Goal: Use online tool/utility: Utilize a website feature to perform a specific function

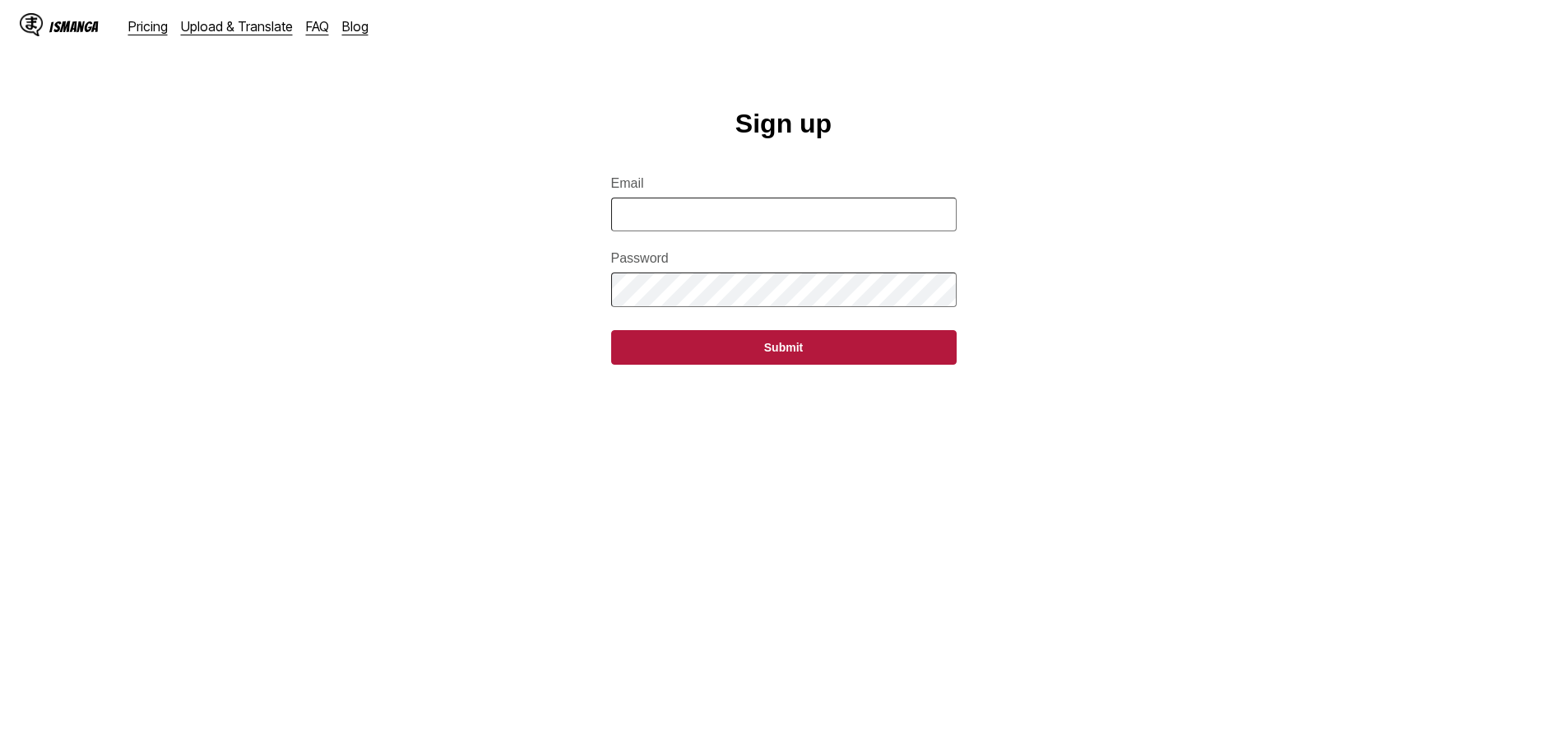
drag, startPoint x: 0, startPoint y: 0, endPoint x: 787, endPoint y: 218, distance: 816.3
click at [787, 218] on input "Email" at bounding box center [784, 214] width 346 height 34
click at [807, 220] on input "**********" at bounding box center [784, 214] width 346 height 34
drag, startPoint x: 830, startPoint y: 220, endPoint x: 576, endPoint y: 222, distance: 254.3
click at [592, 221] on main "**********" at bounding box center [783, 446] width 1567 height 675
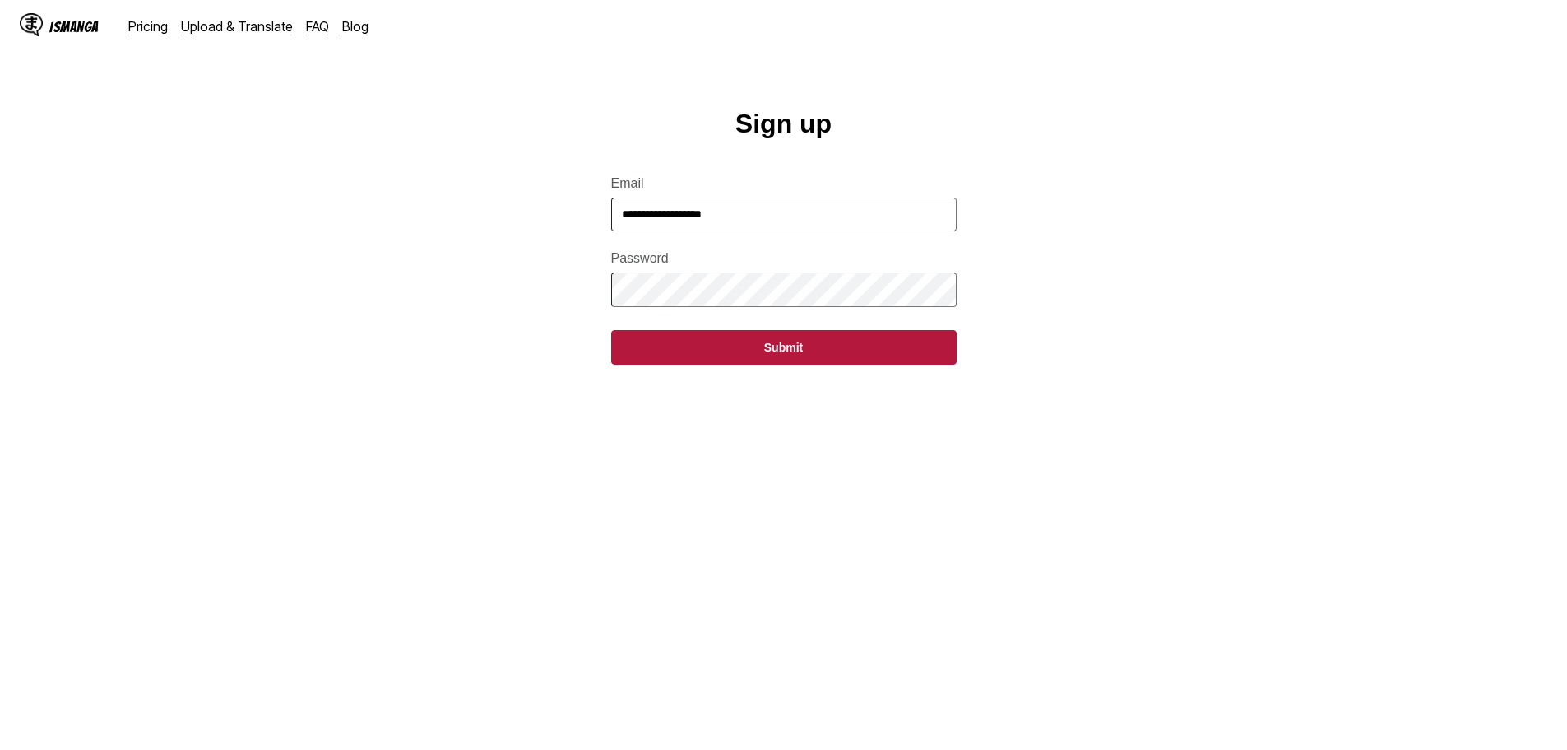
type input "**********"
click at [812, 349] on button "Submit" at bounding box center [784, 347] width 346 height 35
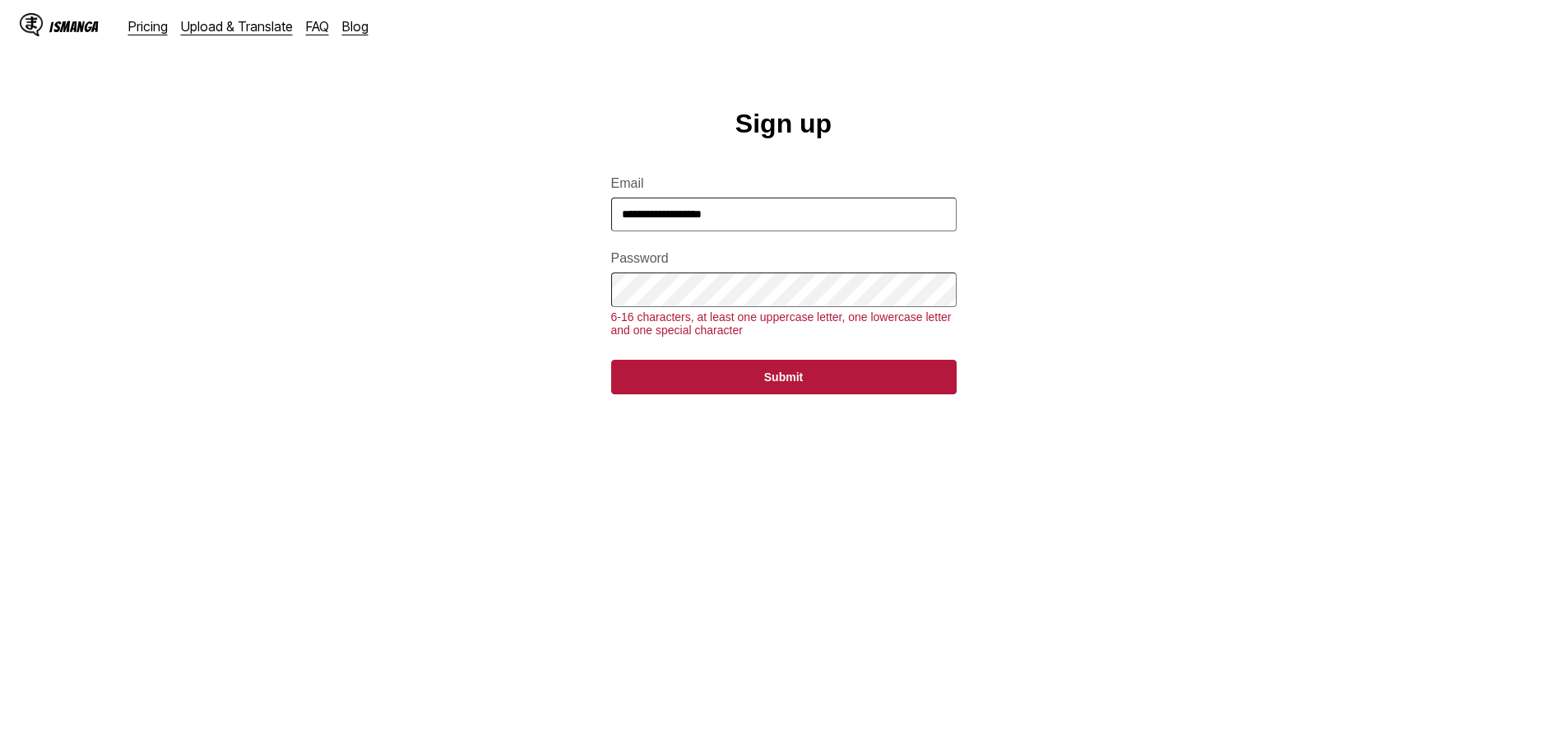
click at [417, 297] on main "**********" at bounding box center [783, 446] width 1567 height 675
click at [832, 394] on button "Submit" at bounding box center [784, 377] width 346 height 35
click at [505, 312] on main "**********" at bounding box center [783, 446] width 1567 height 675
click at [926, 391] on button "Submit" at bounding box center [784, 377] width 346 height 35
click at [611, 360] on button "Submit" at bounding box center [784, 377] width 346 height 35
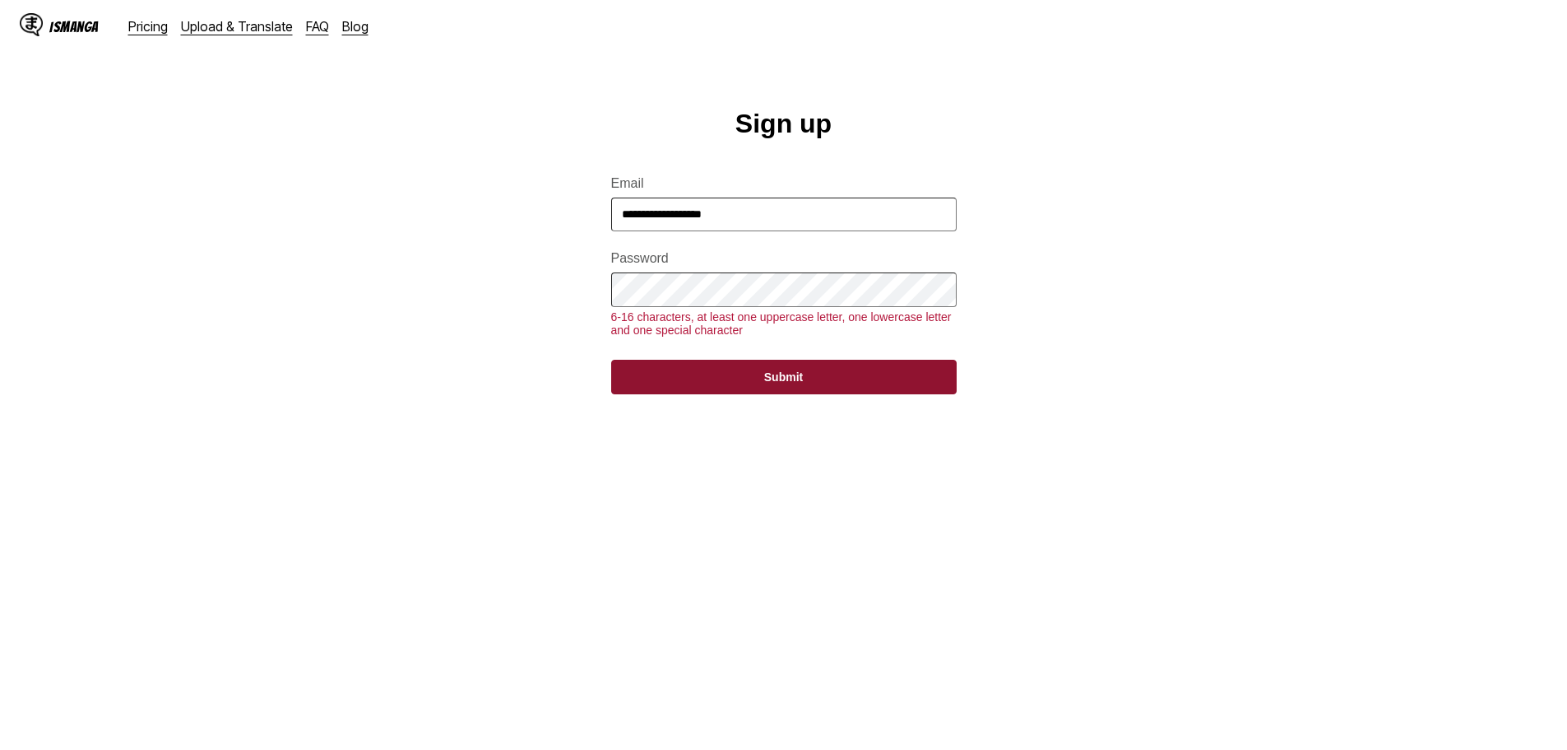
click at [662, 394] on button "Submit" at bounding box center [784, 377] width 346 height 35
click at [516, 300] on main "**********" at bounding box center [783, 446] width 1567 height 675
click at [469, 312] on main "**********" at bounding box center [783, 446] width 1567 height 675
click at [715, 394] on button "Submit" at bounding box center [784, 377] width 346 height 35
click at [1128, 176] on main "**********" at bounding box center [783, 446] width 1567 height 675
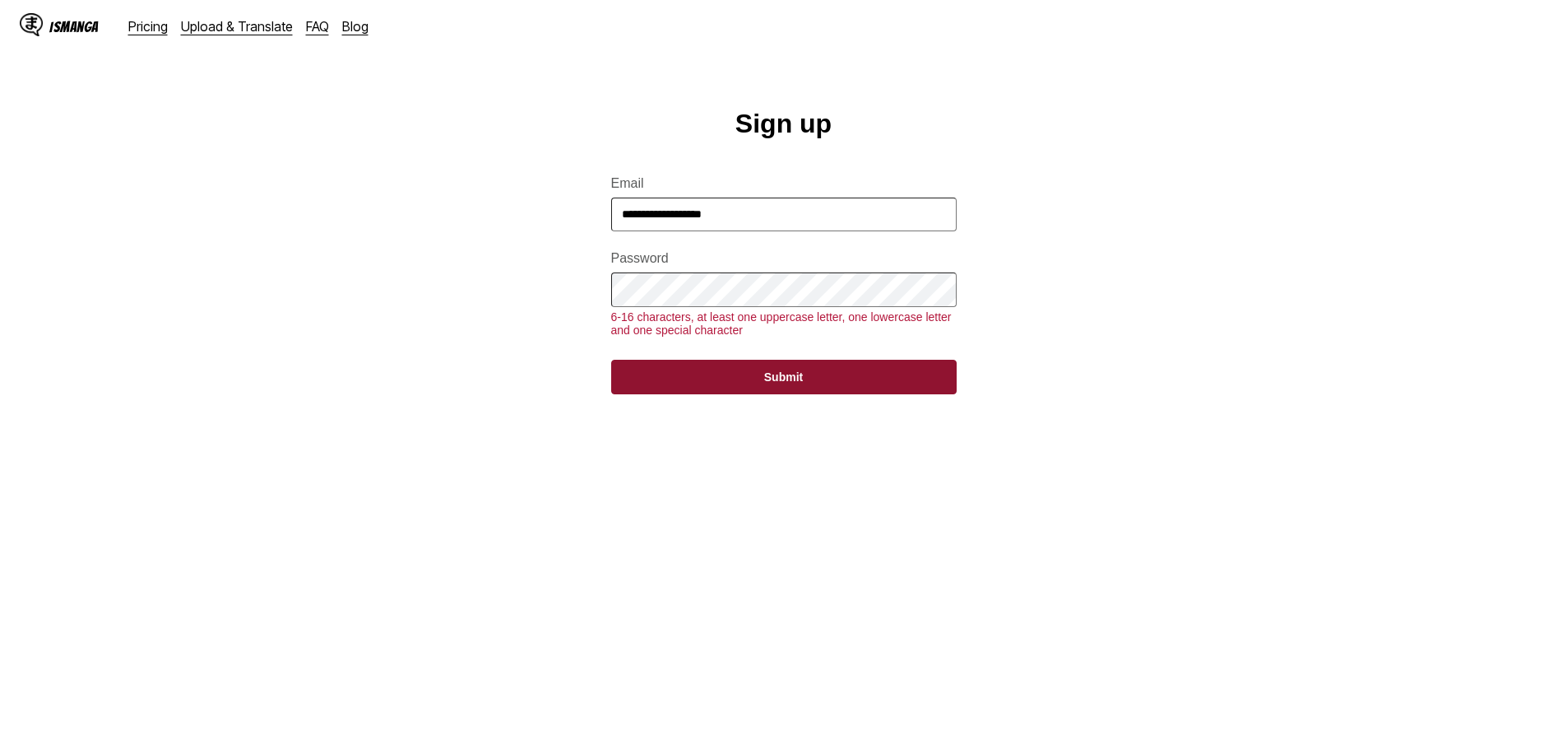
click at [851, 378] on button "Submit" at bounding box center [784, 377] width 346 height 35
click at [828, 224] on input "**********" at bounding box center [784, 214] width 346 height 34
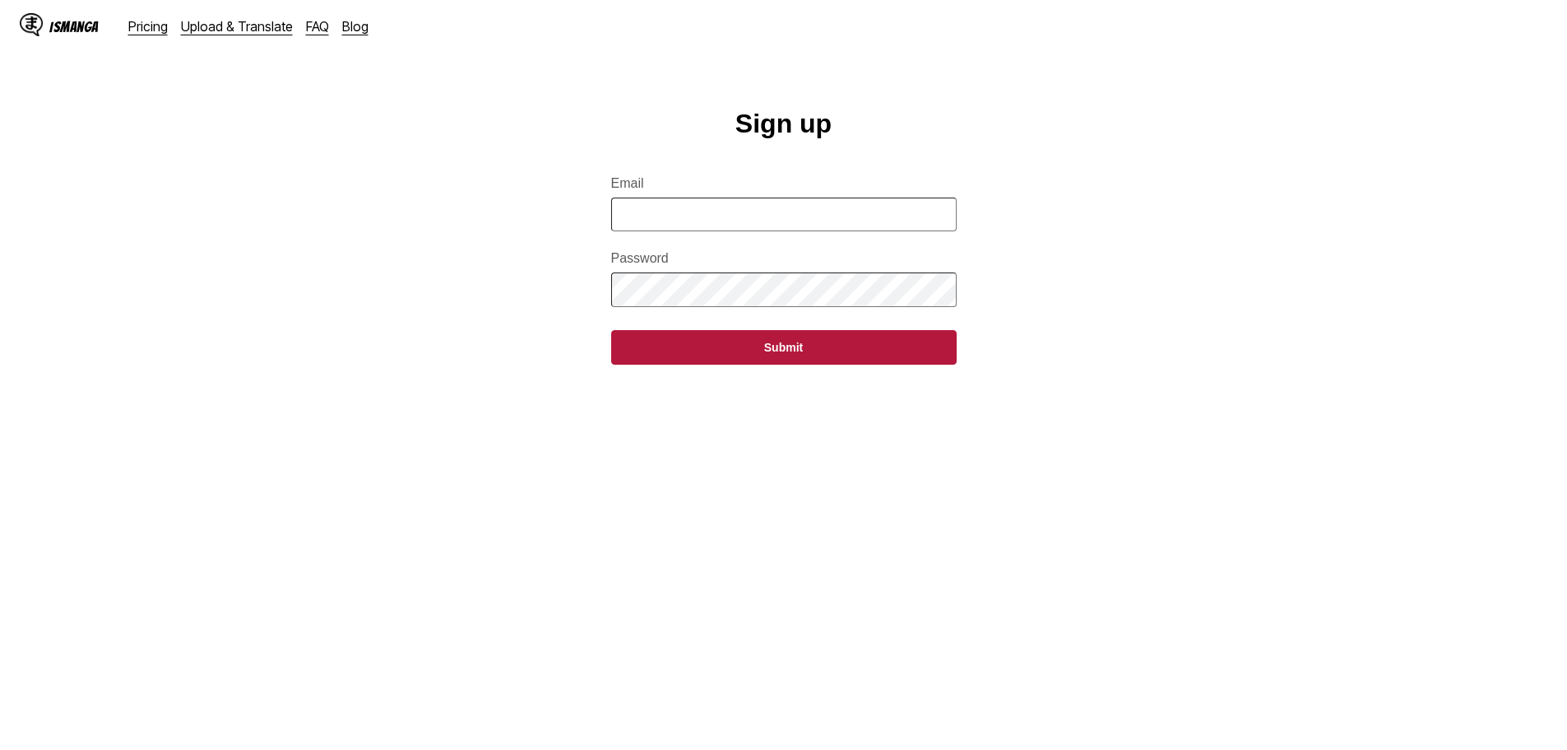
click at [714, 223] on input "Email" at bounding box center [784, 214] width 346 height 34
type input "**********"
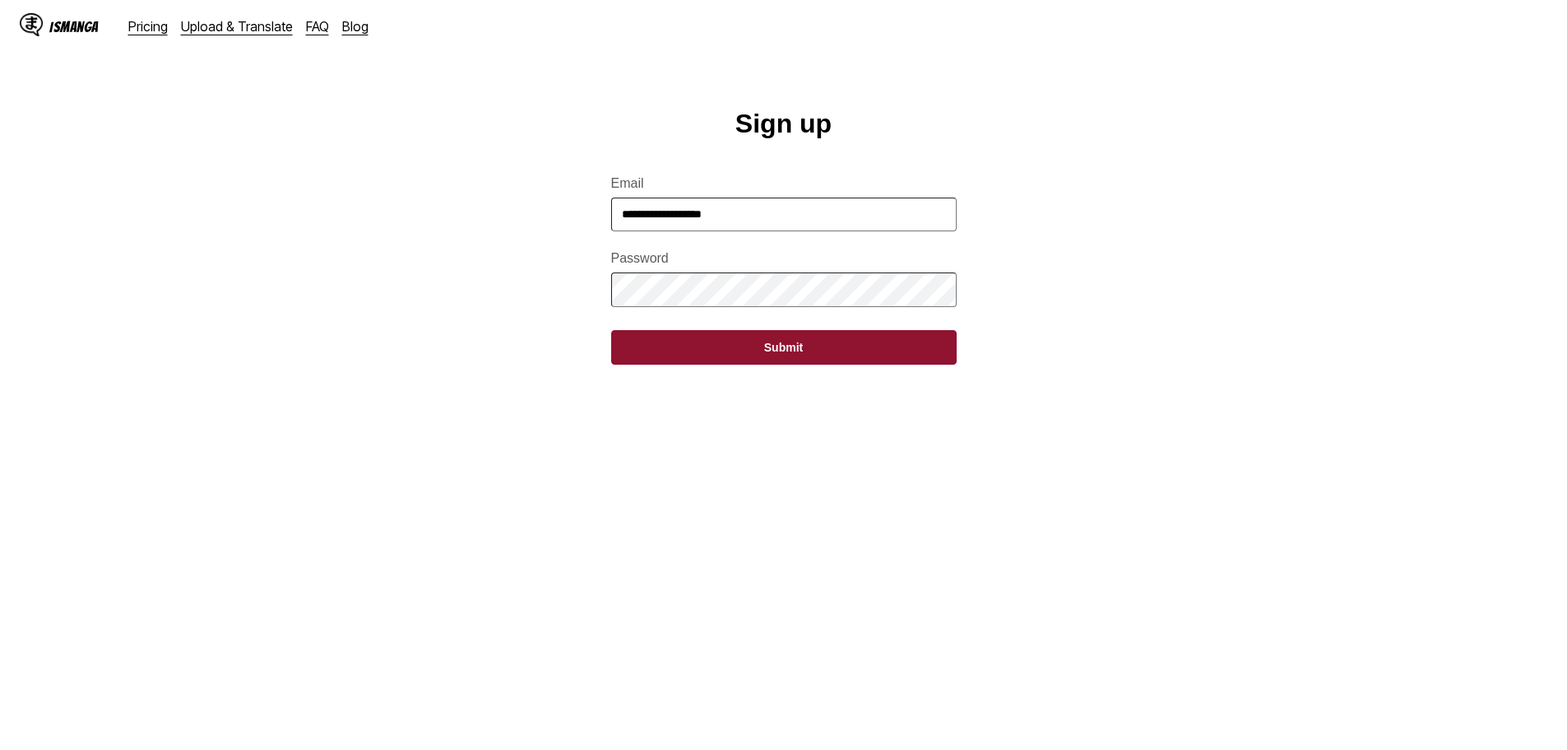
click at [794, 358] on button "Submit" at bounding box center [784, 347] width 346 height 35
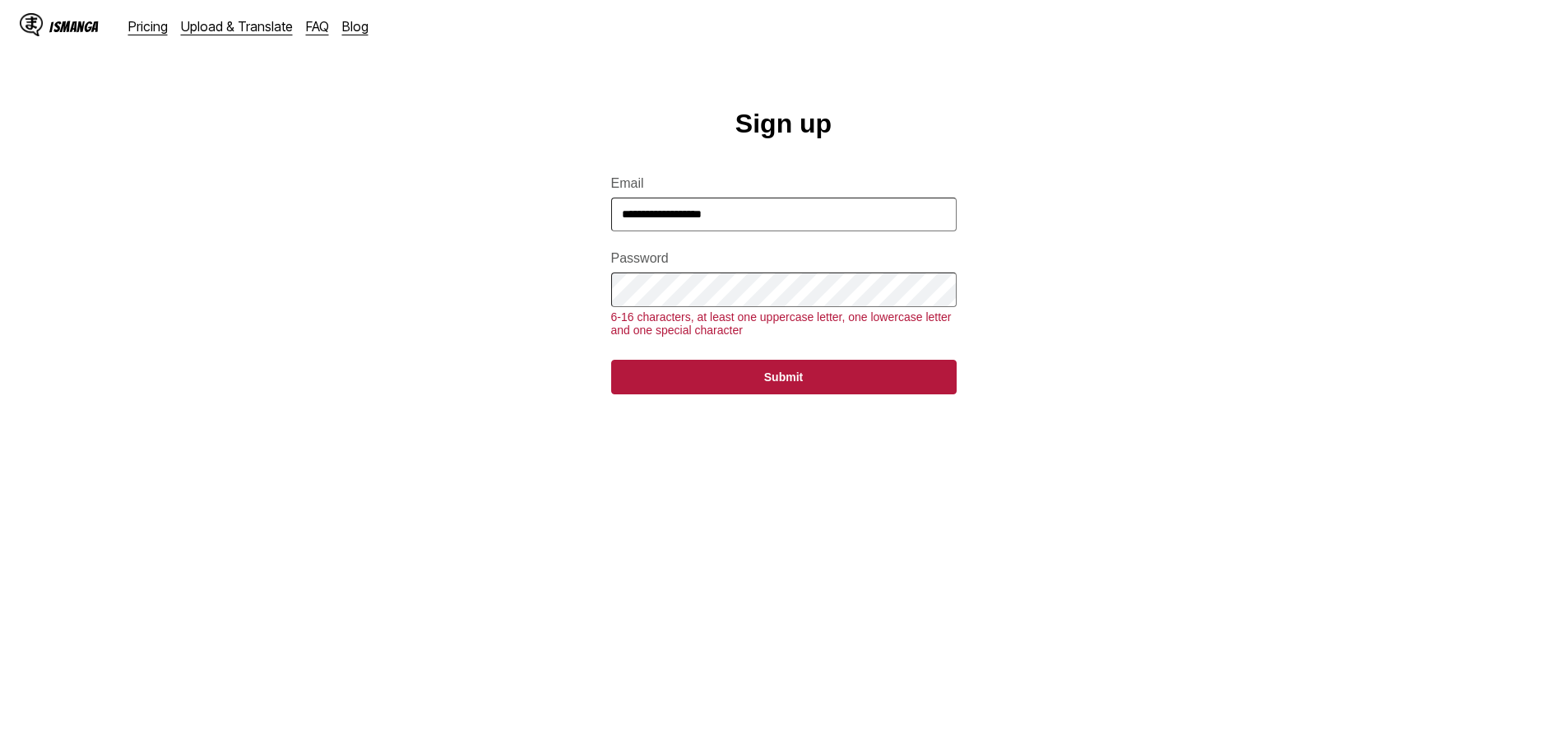
click at [571, 286] on main "**********" at bounding box center [783, 446] width 1567 height 675
click at [611, 360] on button "Submit" at bounding box center [784, 377] width 346 height 35
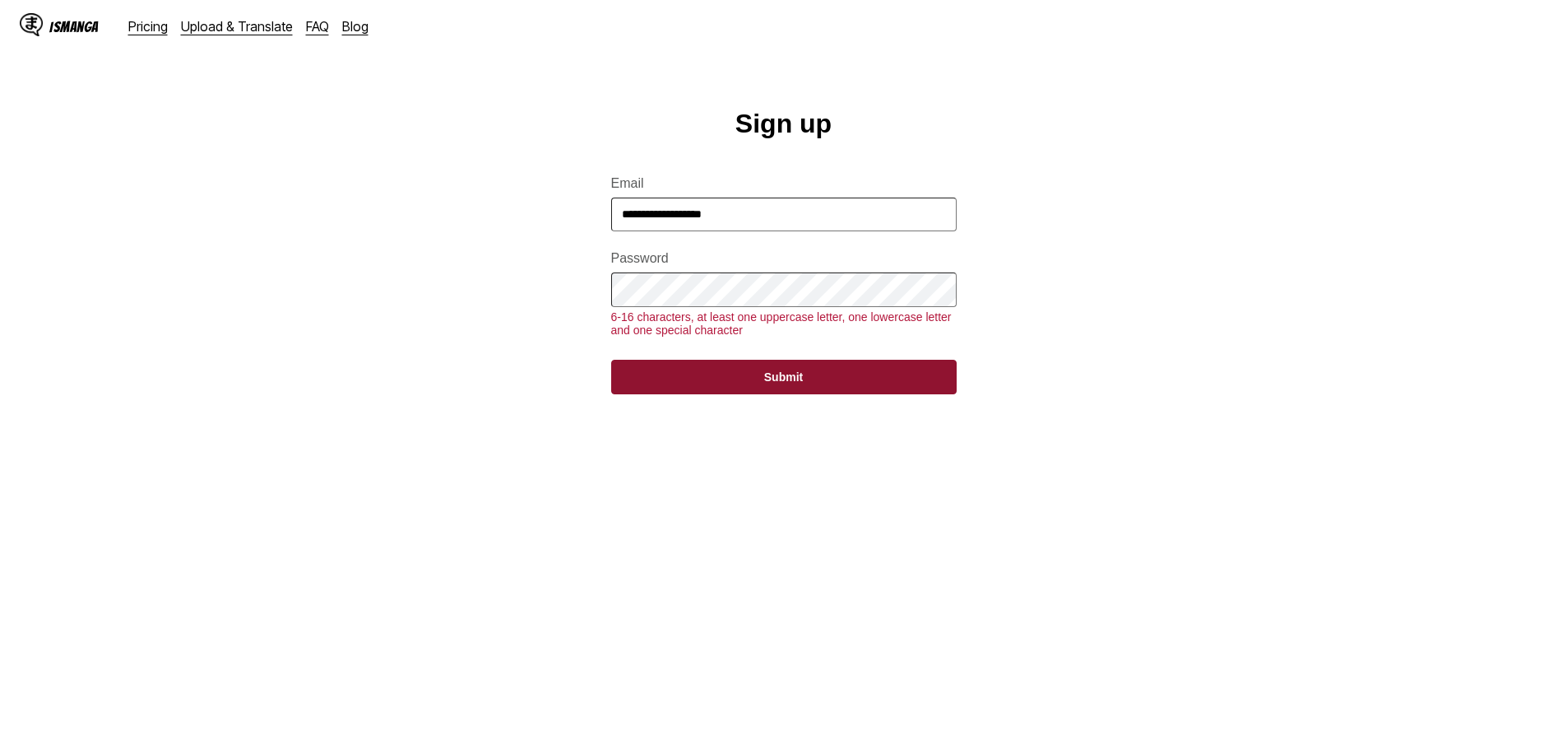
click at [913, 394] on button "Submit" at bounding box center [784, 377] width 346 height 35
click at [443, 262] on main "**********" at bounding box center [783, 446] width 1567 height 675
click at [1210, 118] on html "**********" at bounding box center [783, 468] width 1567 height 936
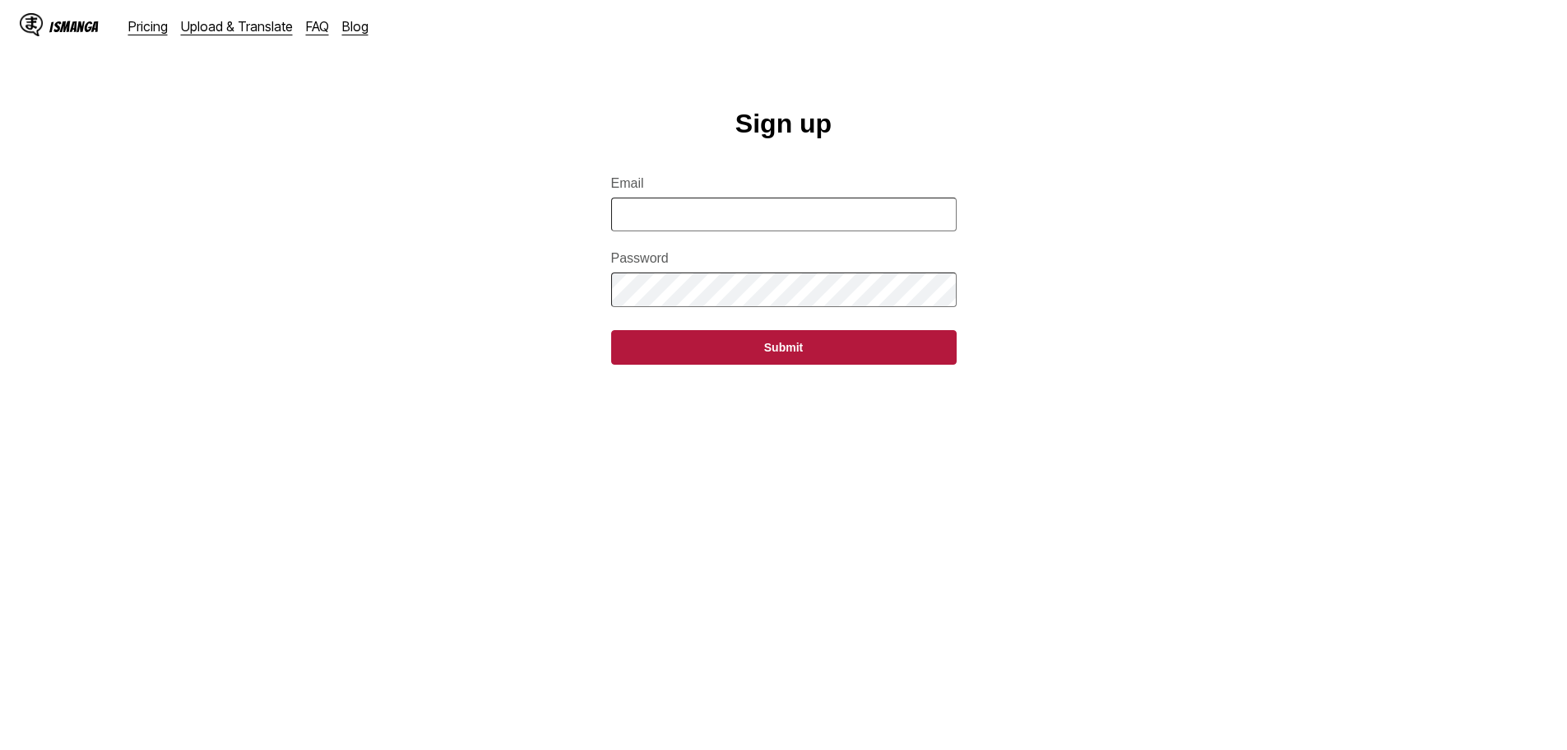
click at [835, 214] on input "Email" at bounding box center [784, 214] width 346 height 34
type input "**********"
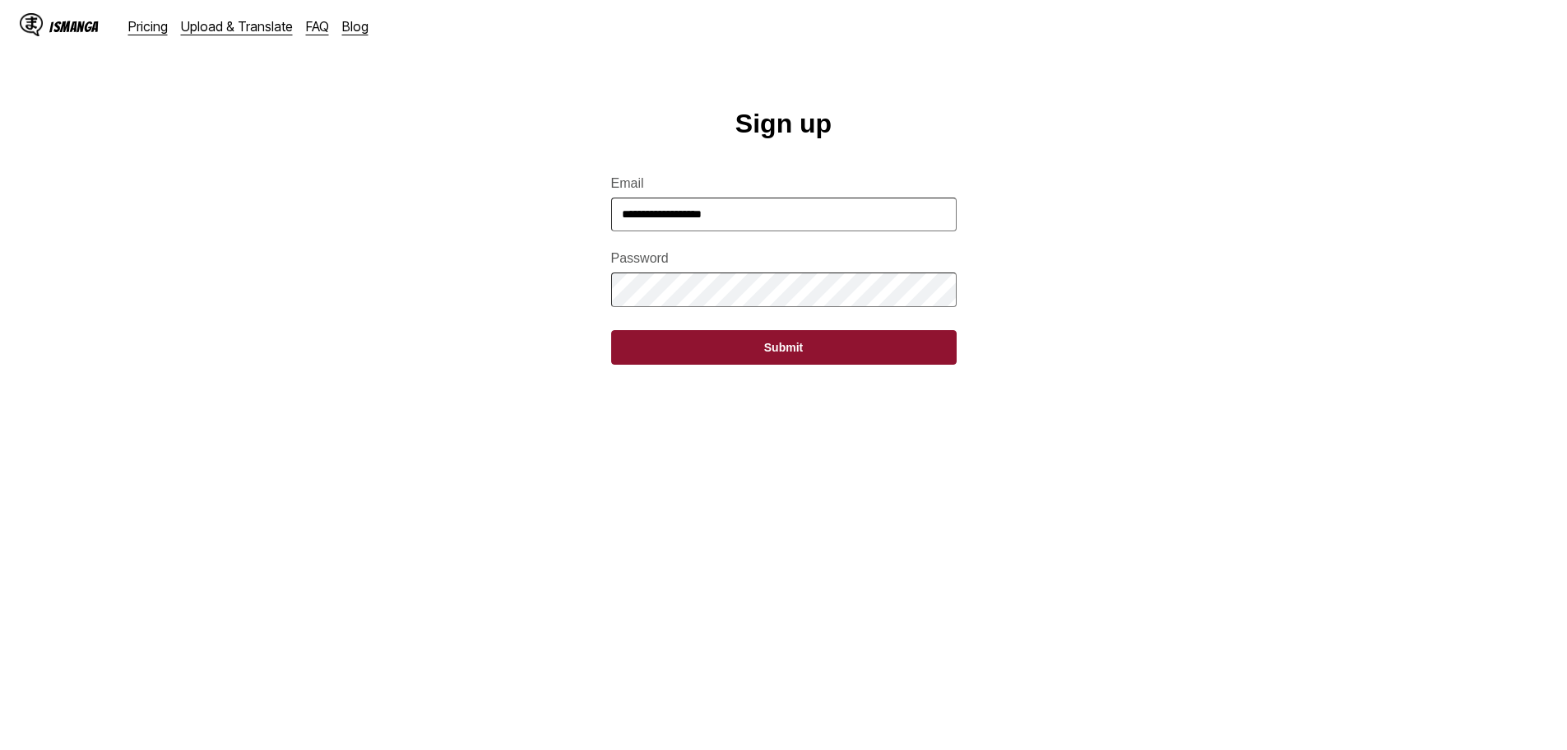
click at [825, 364] on button "Submit" at bounding box center [784, 347] width 346 height 35
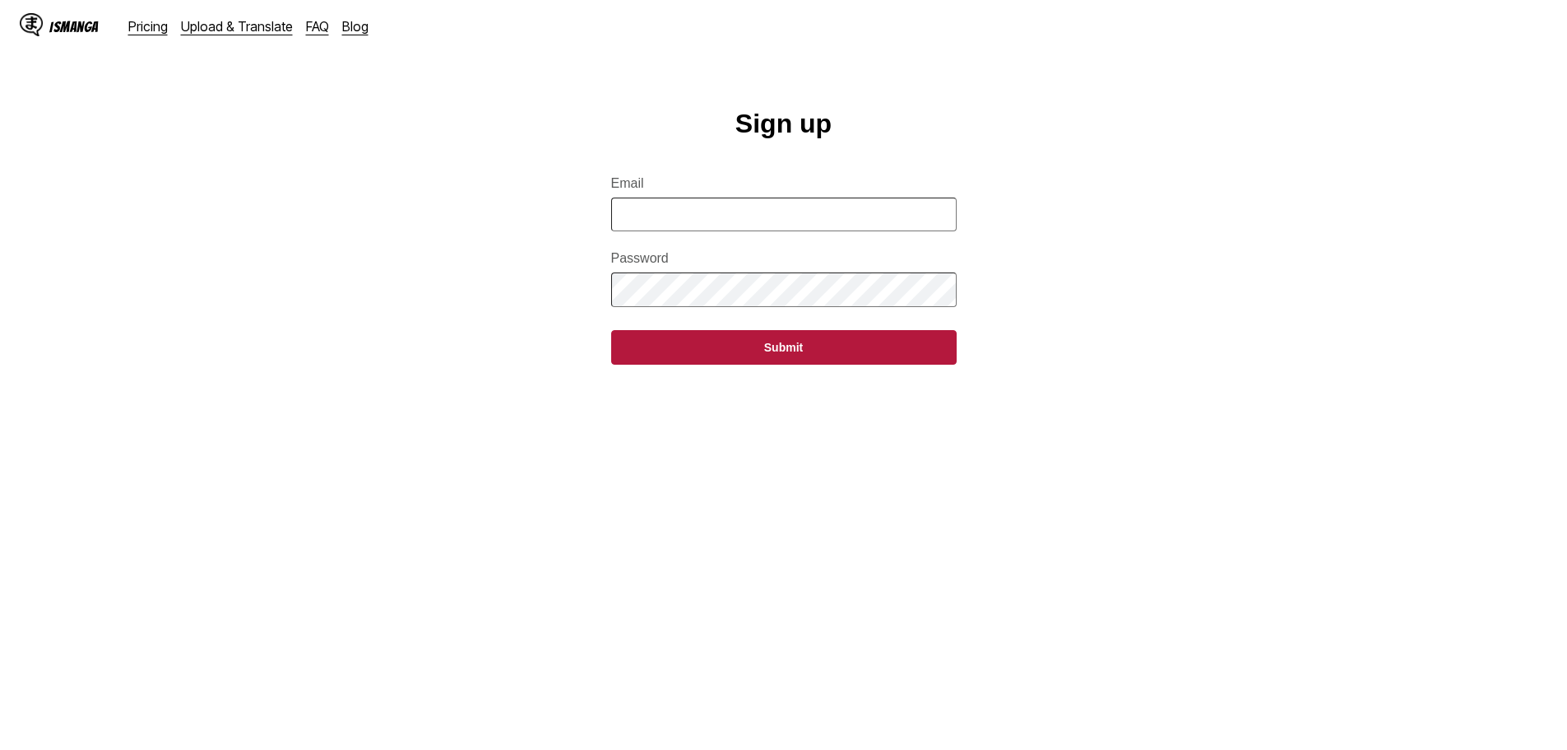
click at [79, 21] on div "IsManga" at bounding box center [73, 27] width 49 height 16
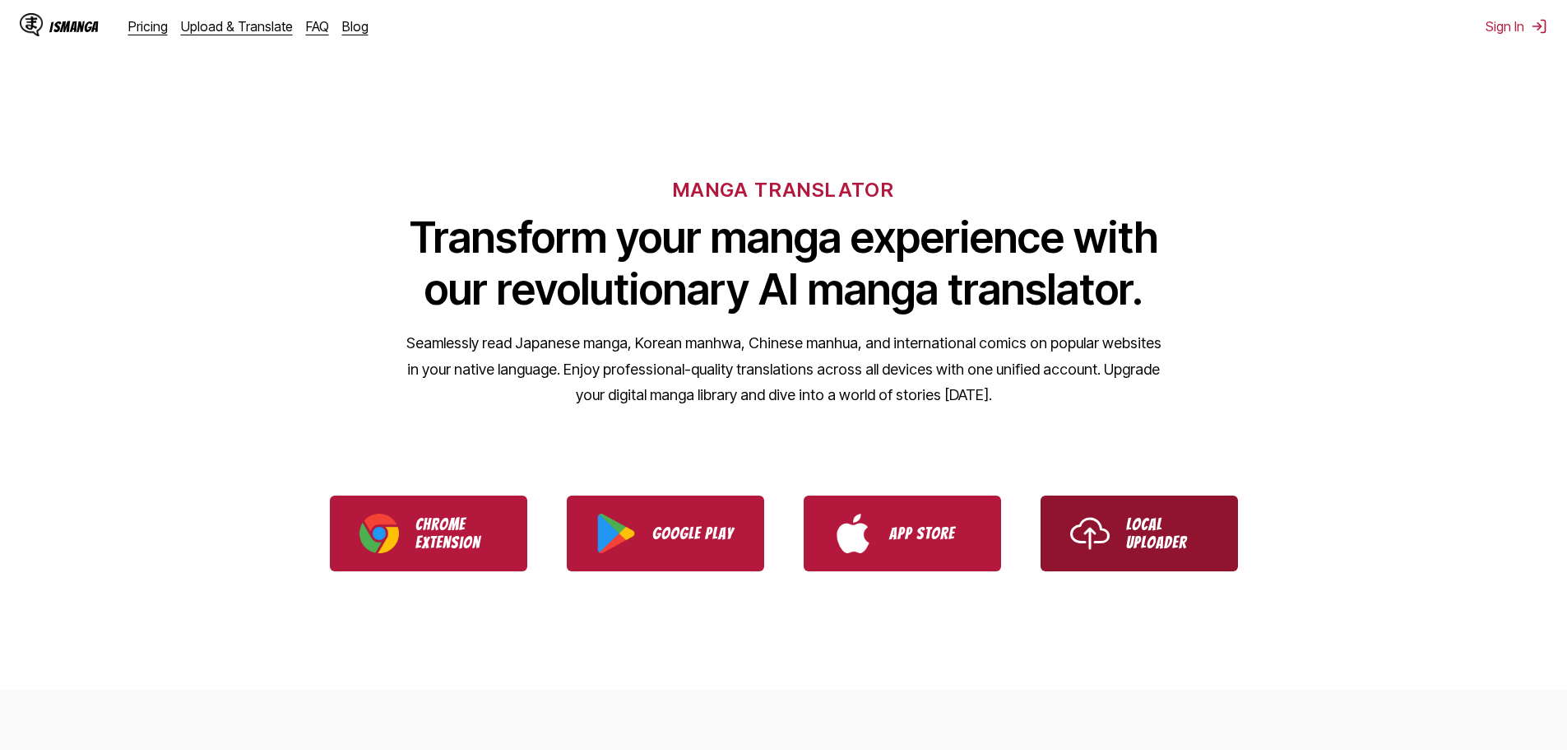
click at [1049, 547] on link "Local Uploader" at bounding box center [1139, 533] width 197 height 76
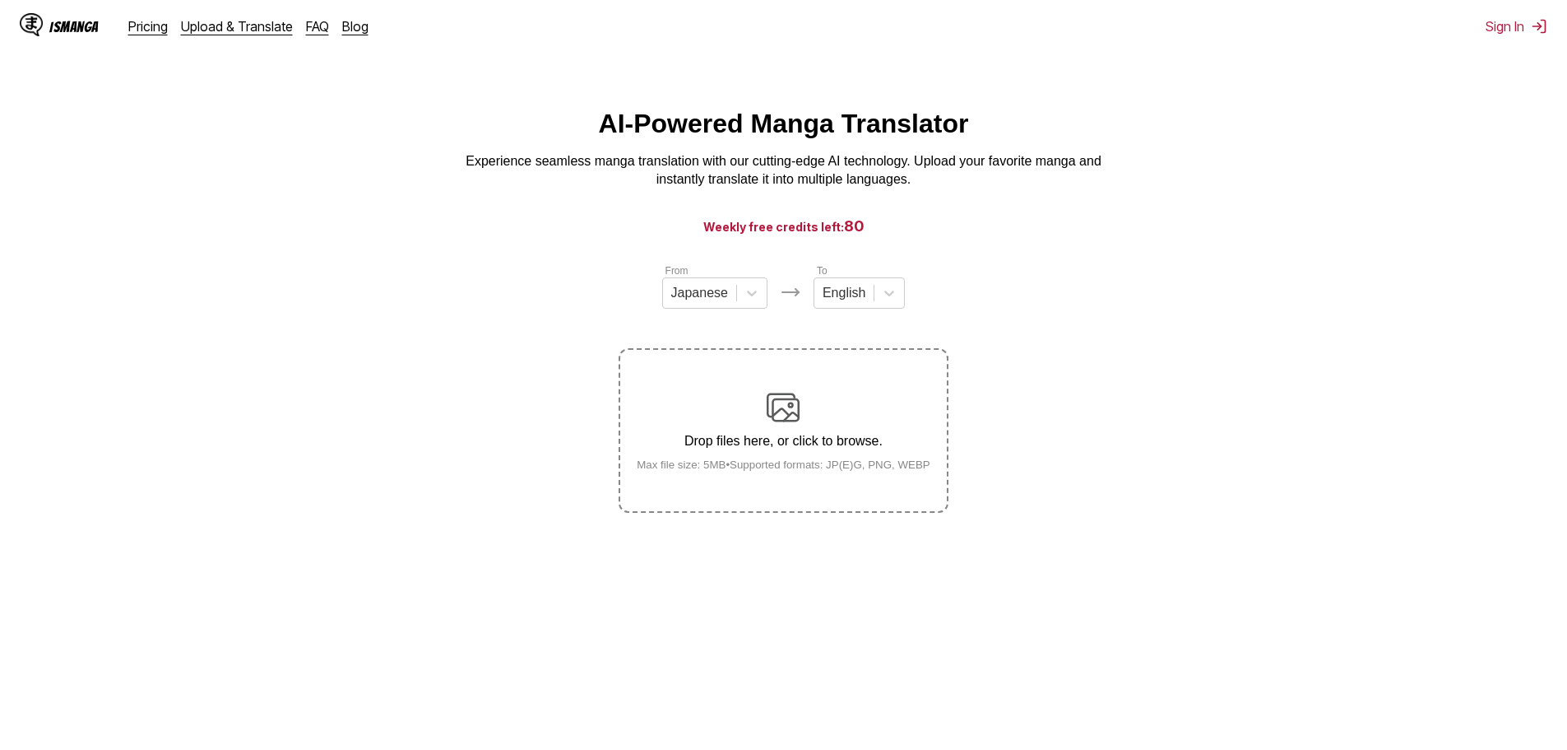
click at [816, 448] on p "Drop files here, or click to browse." at bounding box center [784, 441] width 320 height 15
click at [0, 0] on input "Drop files here, or click to browse. Max file size: 5MB • Supported formats: JP…" at bounding box center [0, 0] width 0 height 0
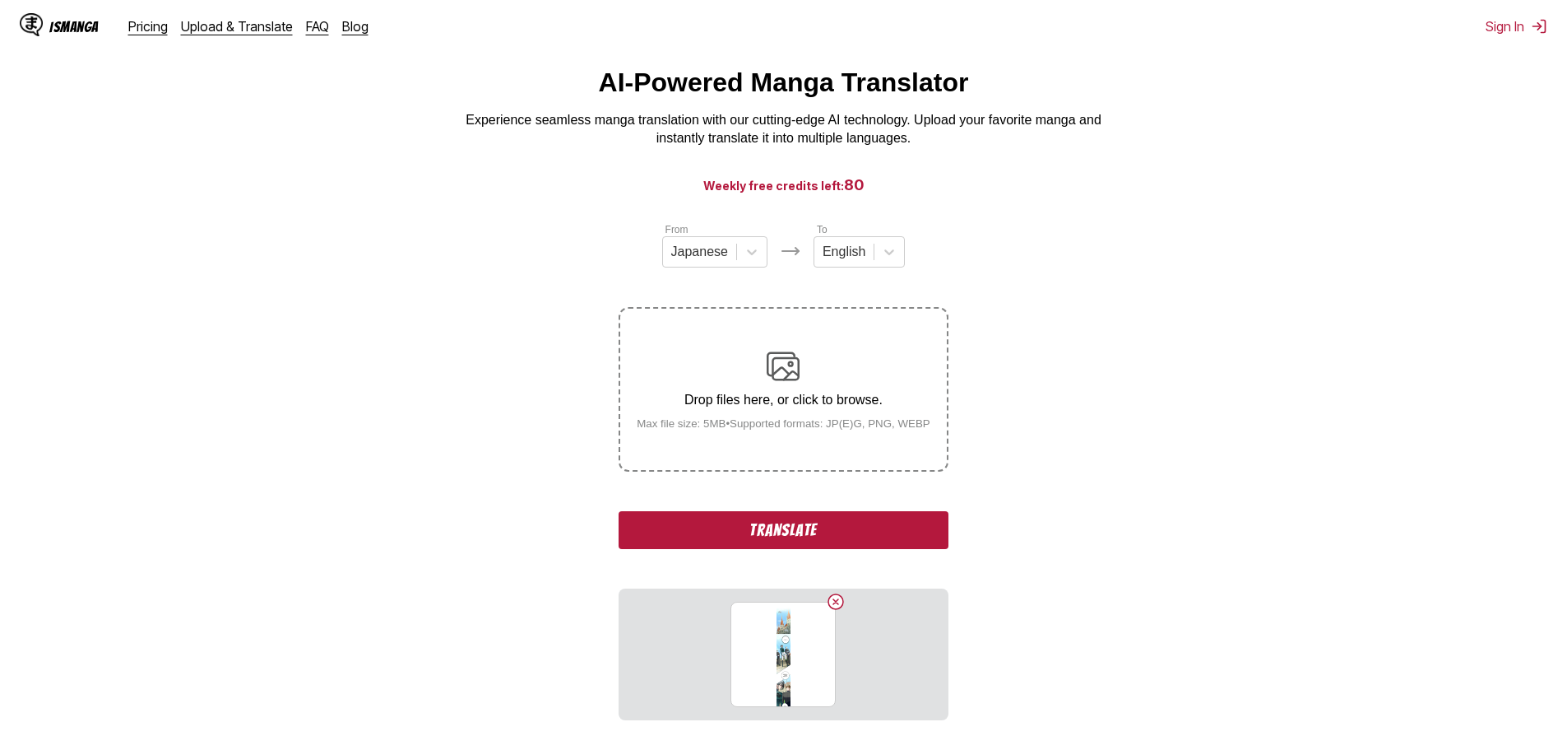
scroll to position [82, 0]
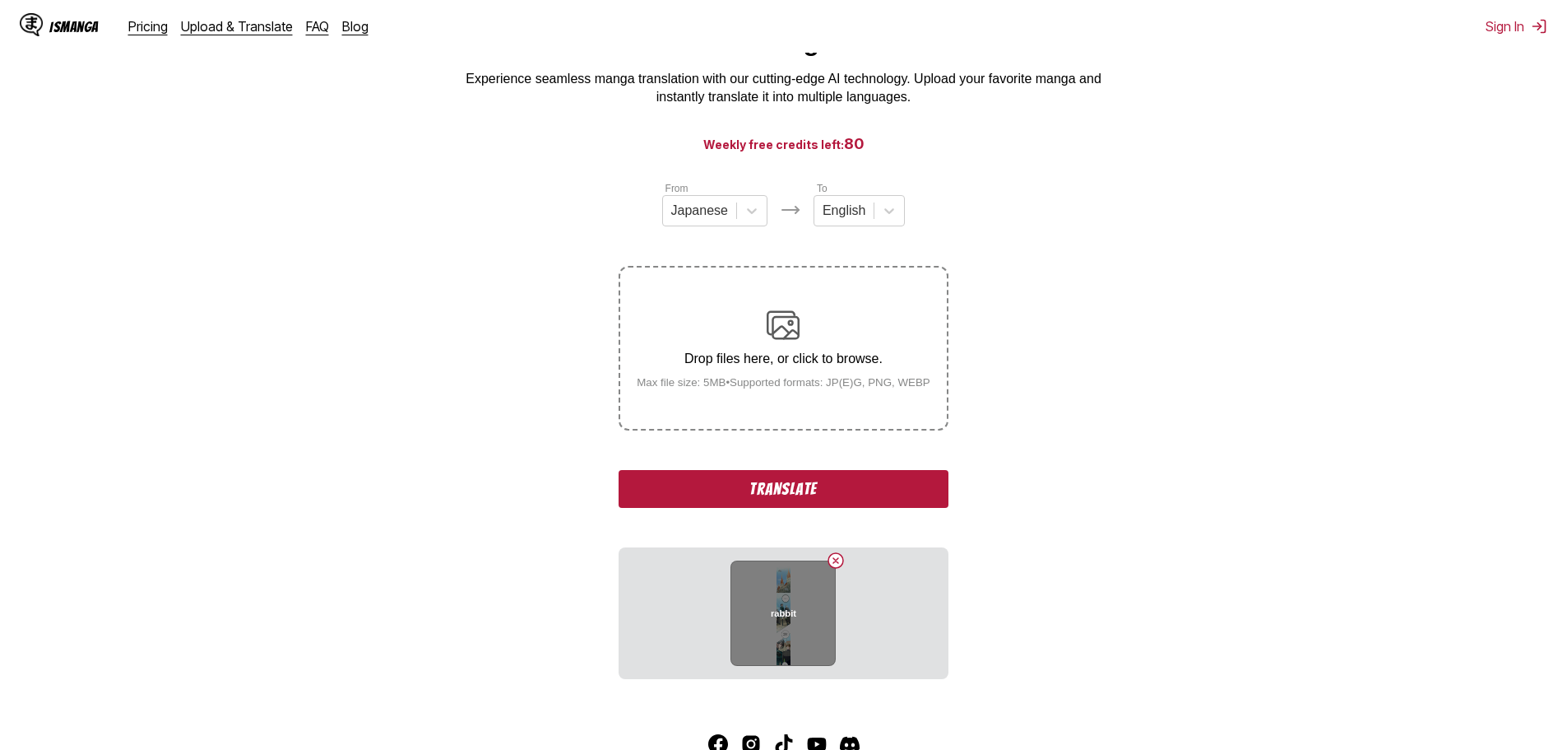
click at [777, 604] on div "rabbit" at bounding box center [783, 612] width 105 height 105
click at [787, 481] on button "Translate" at bounding box center [783, 489] width 329 height 38
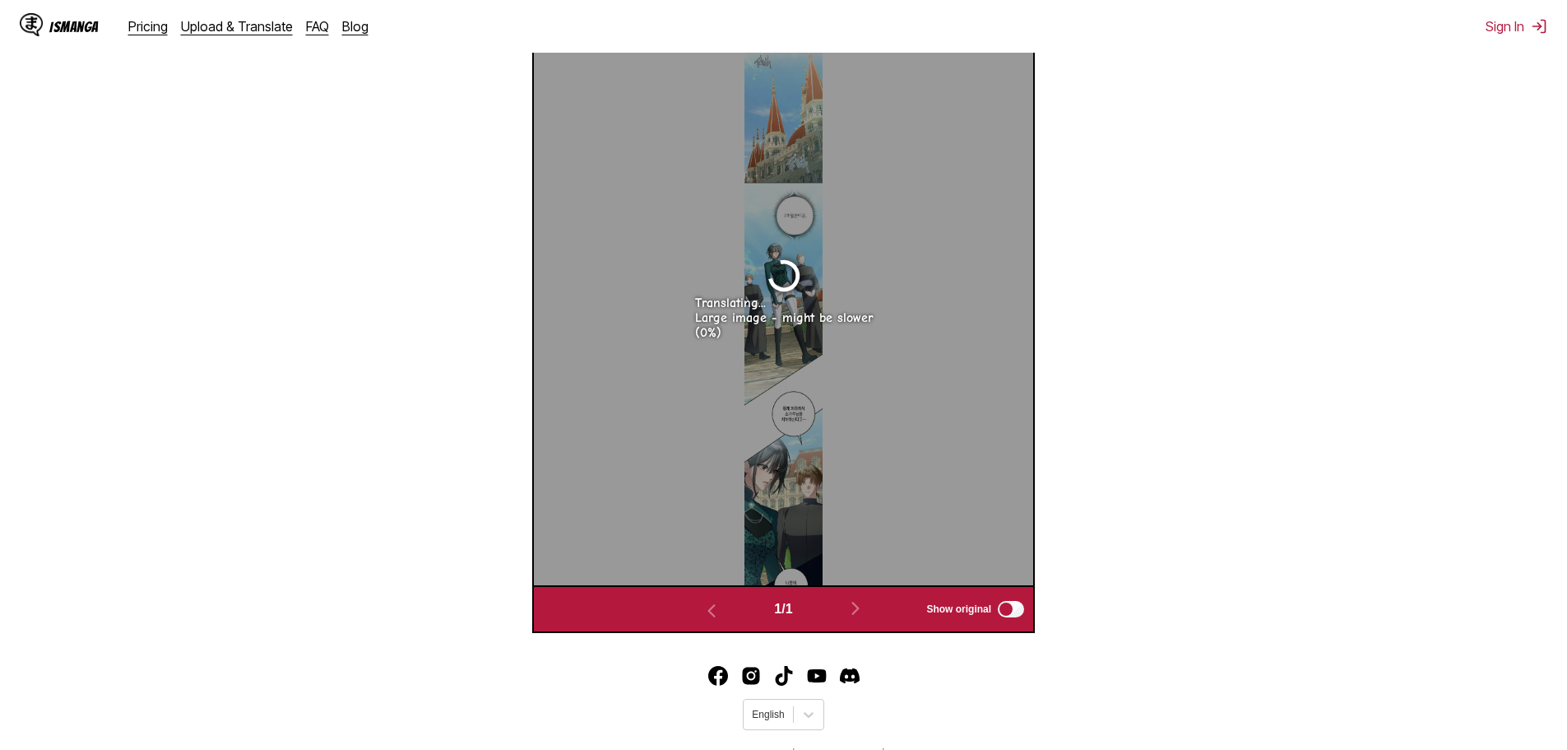
scroll to position [522, 0]
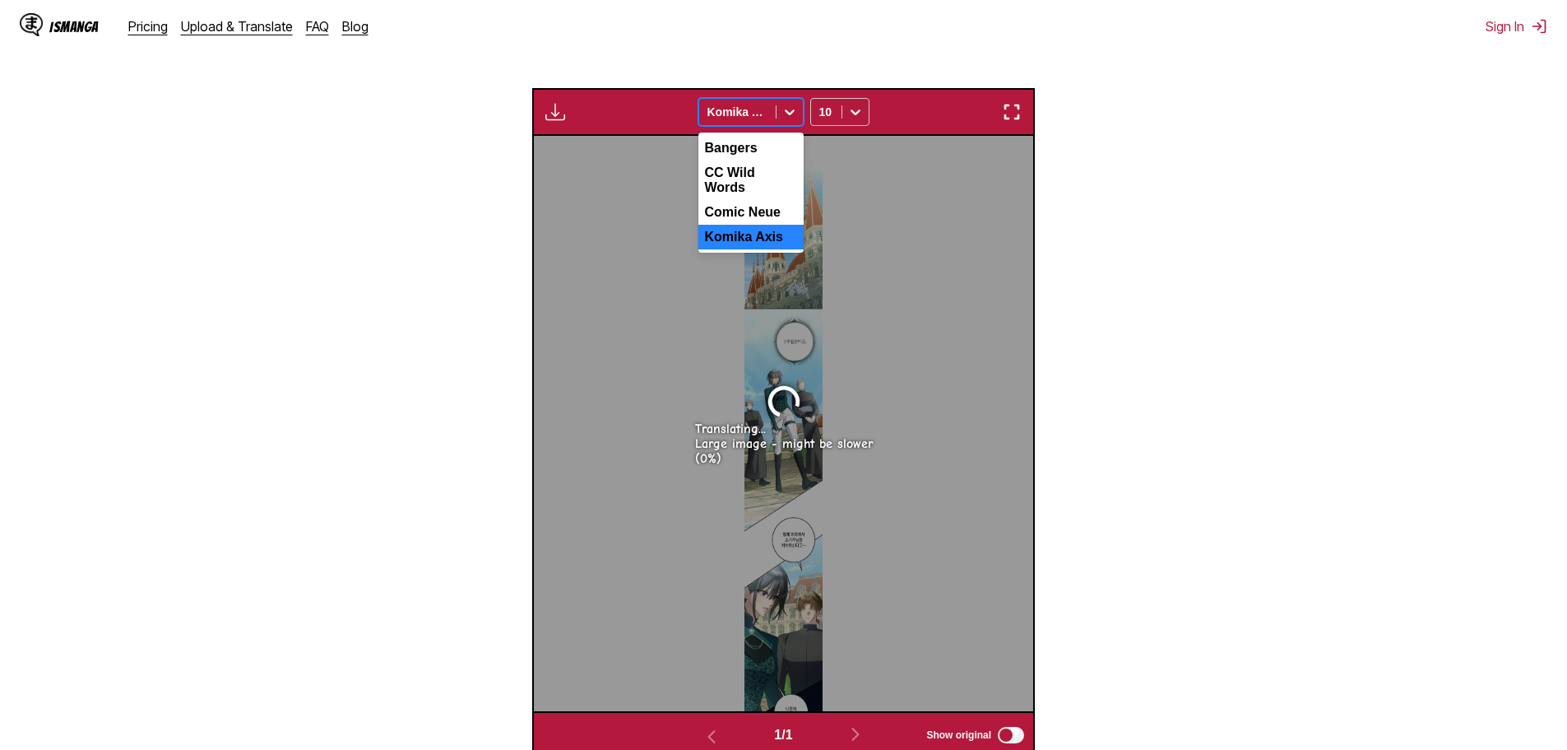
click at [768, 115] on div "Komika Axis" at bounding box center [737, 111] width 77 height 23
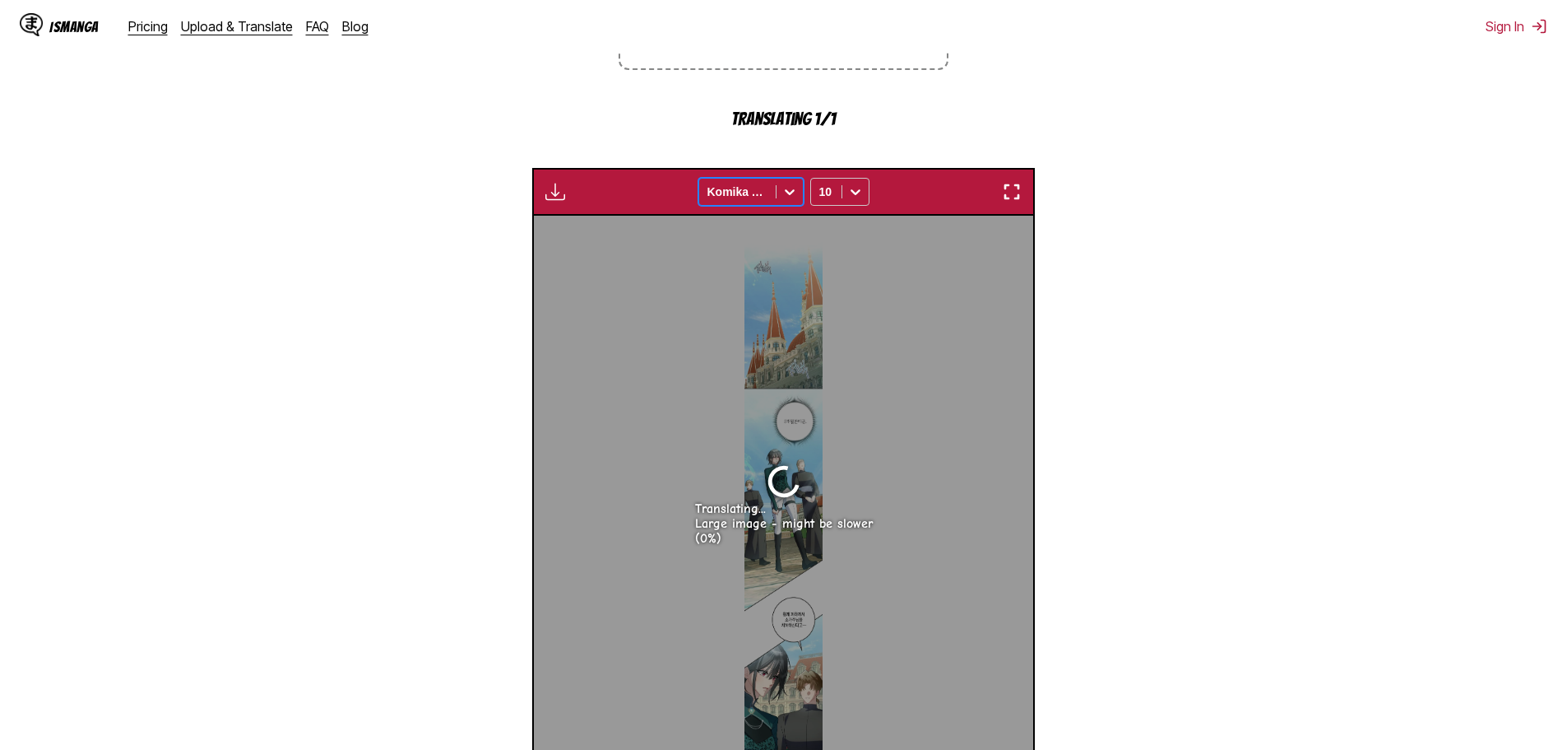
scroll to position [440, 0]
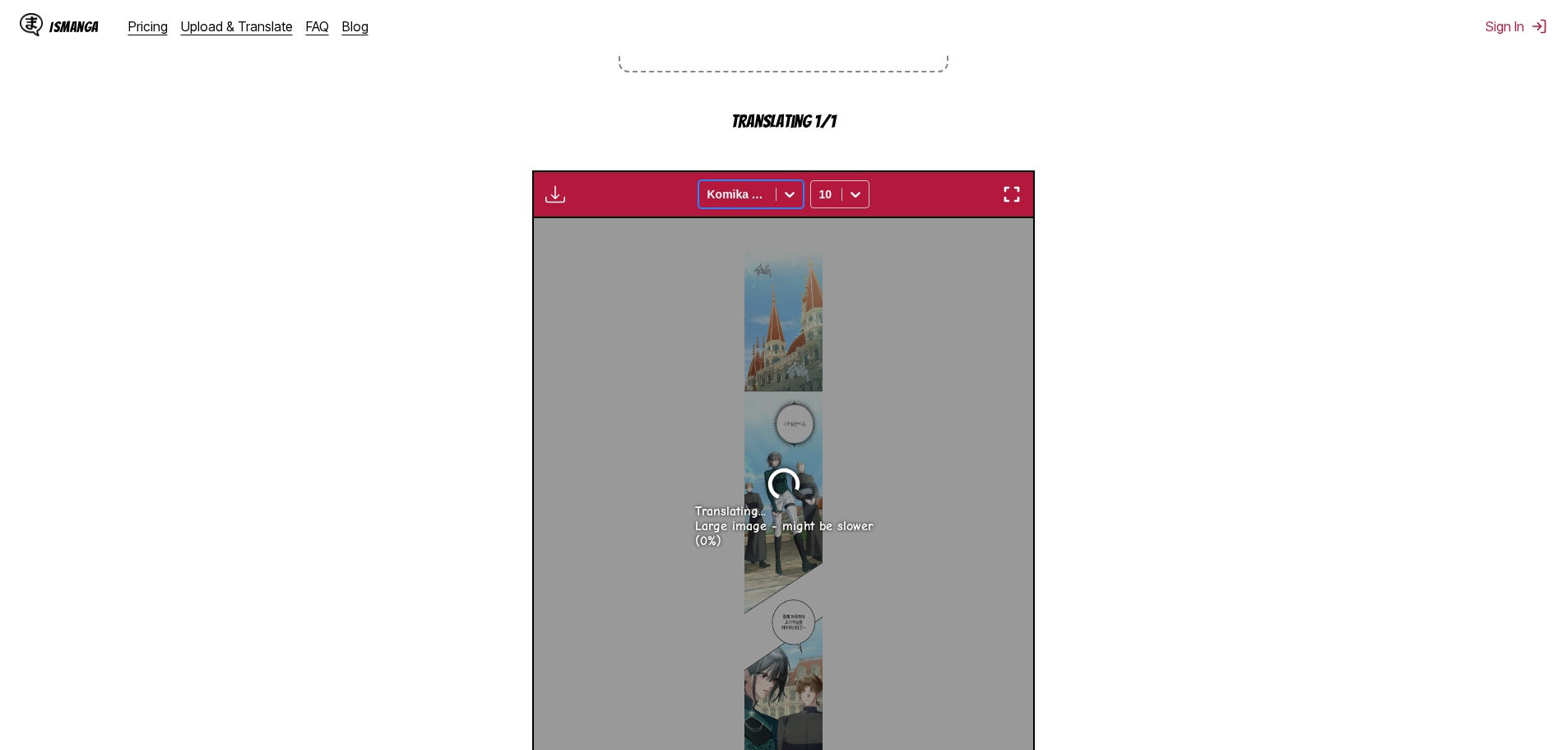
click at [759, 194] on div at bounding box center [738, 194] width 60 height 16
click at [764, 202] on div at bounding box center [738, 194] width 60 height 16
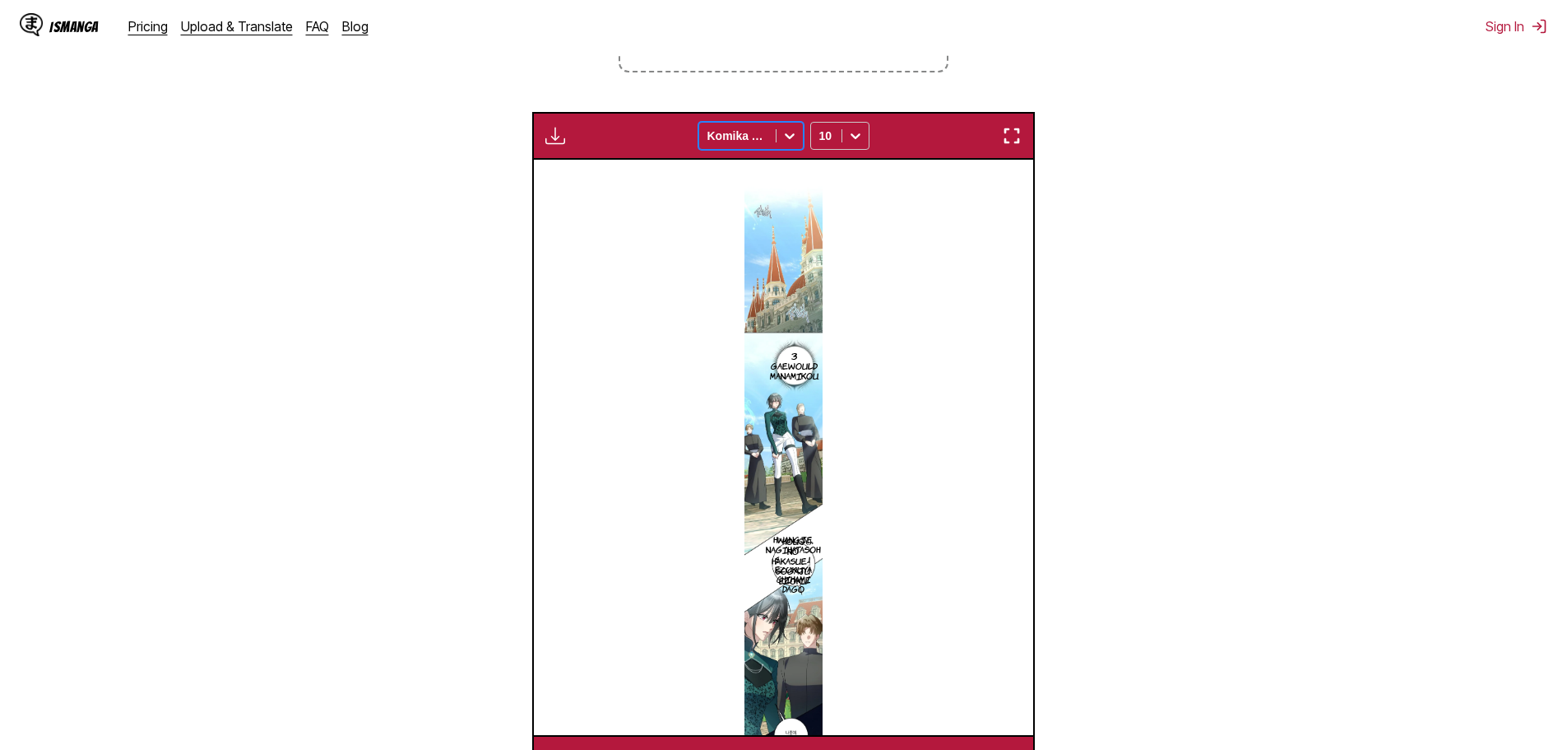
click at [809, 304] on img at bounding box center [783, 447] width 77 height 575
click at [836, 134] on div "10" at bounding box center [826, 135] width 30 height 23
click at [844, 134] on div at bounding box center [856, 136] width 26 height 26
click at [756, 135] on div at bounding box center [738, 136] width 60 height 16
click at [751, 179] on div "Bangers" at bounding box center [751, 172] width 105 height 25
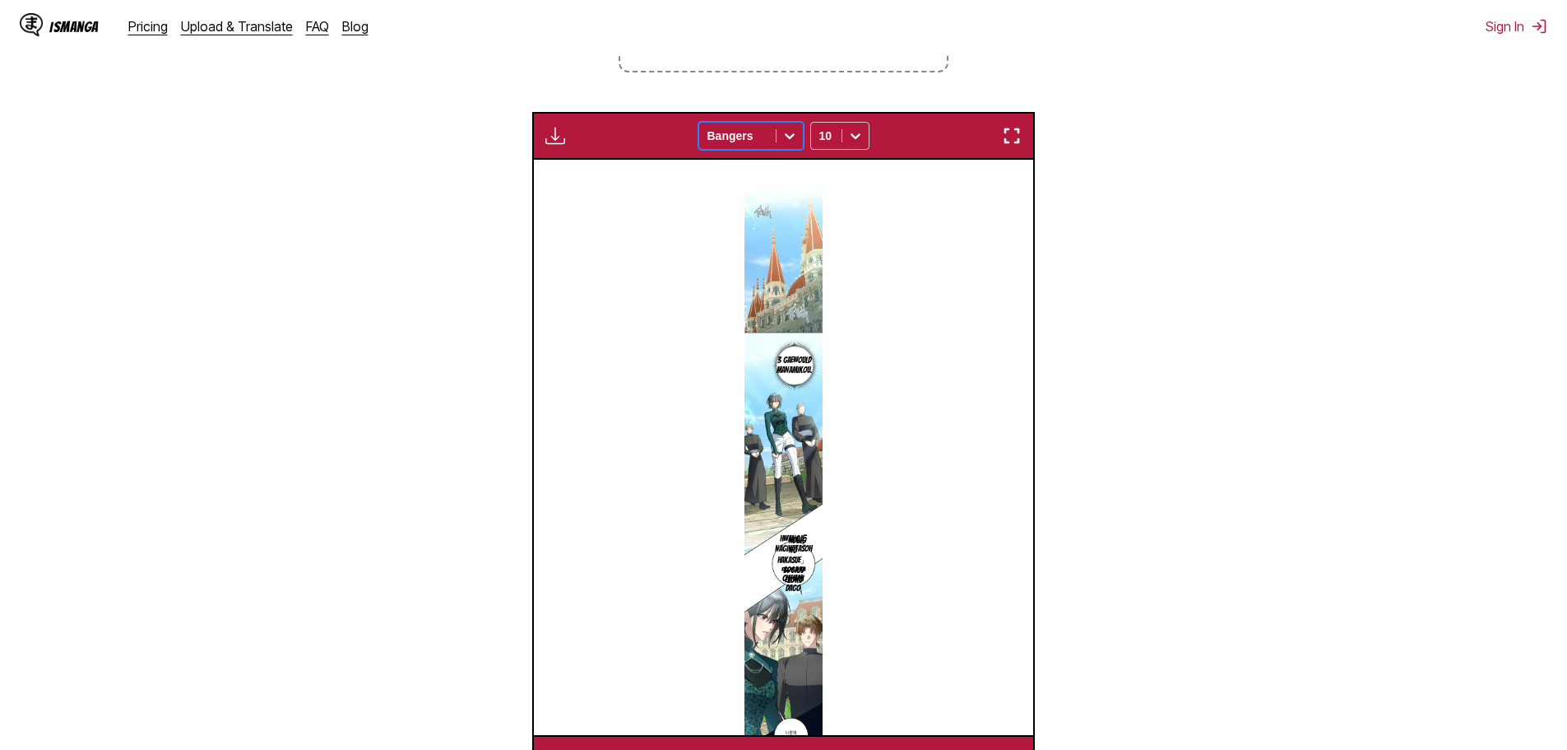
click at [752, 147] on div "Bangers" at bounding box center [737, 135] width 77 height 23
click at [760, 199] on div "CC Wild Words" at bounding box center [751, 203] width 105 height 39
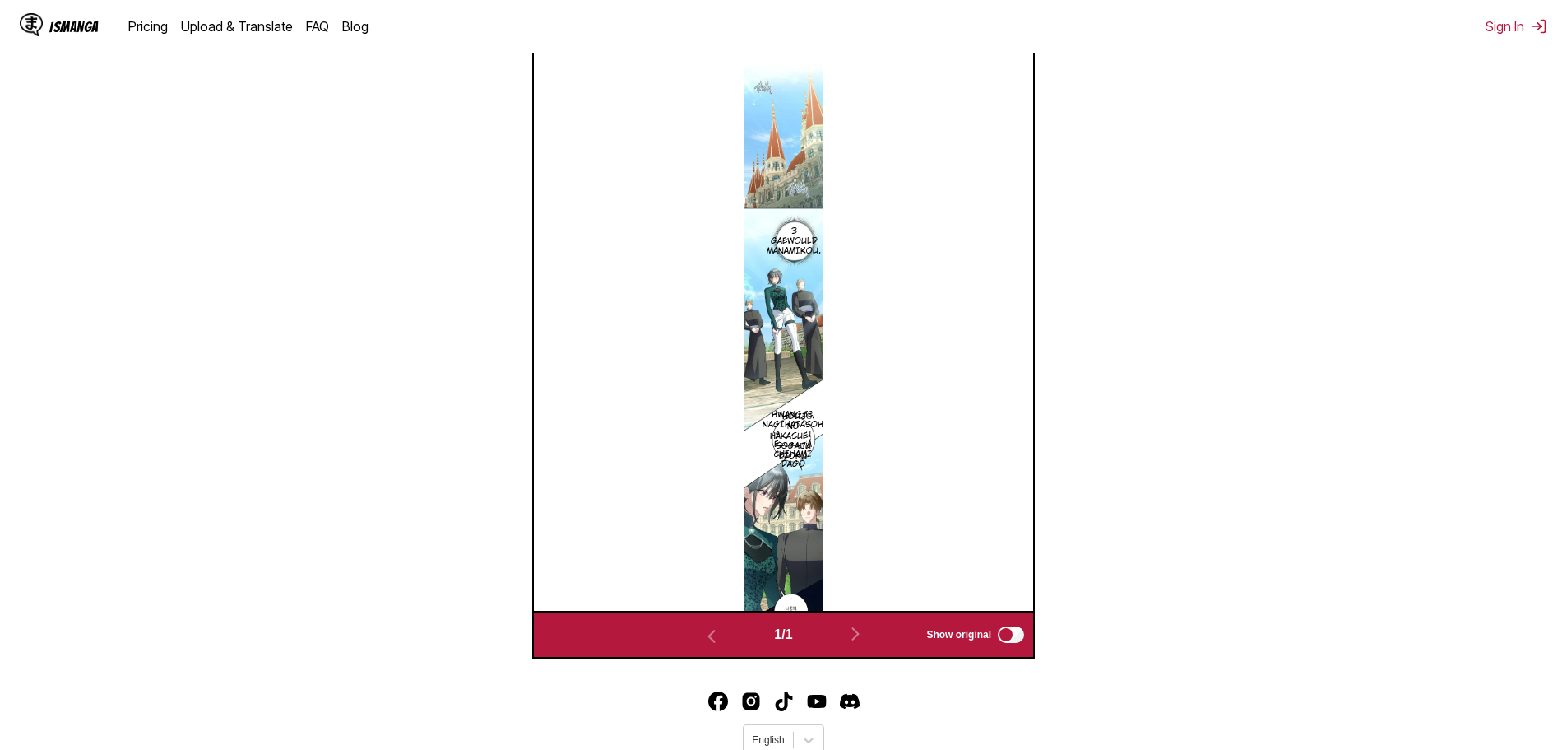
scroll to position [0, 0]
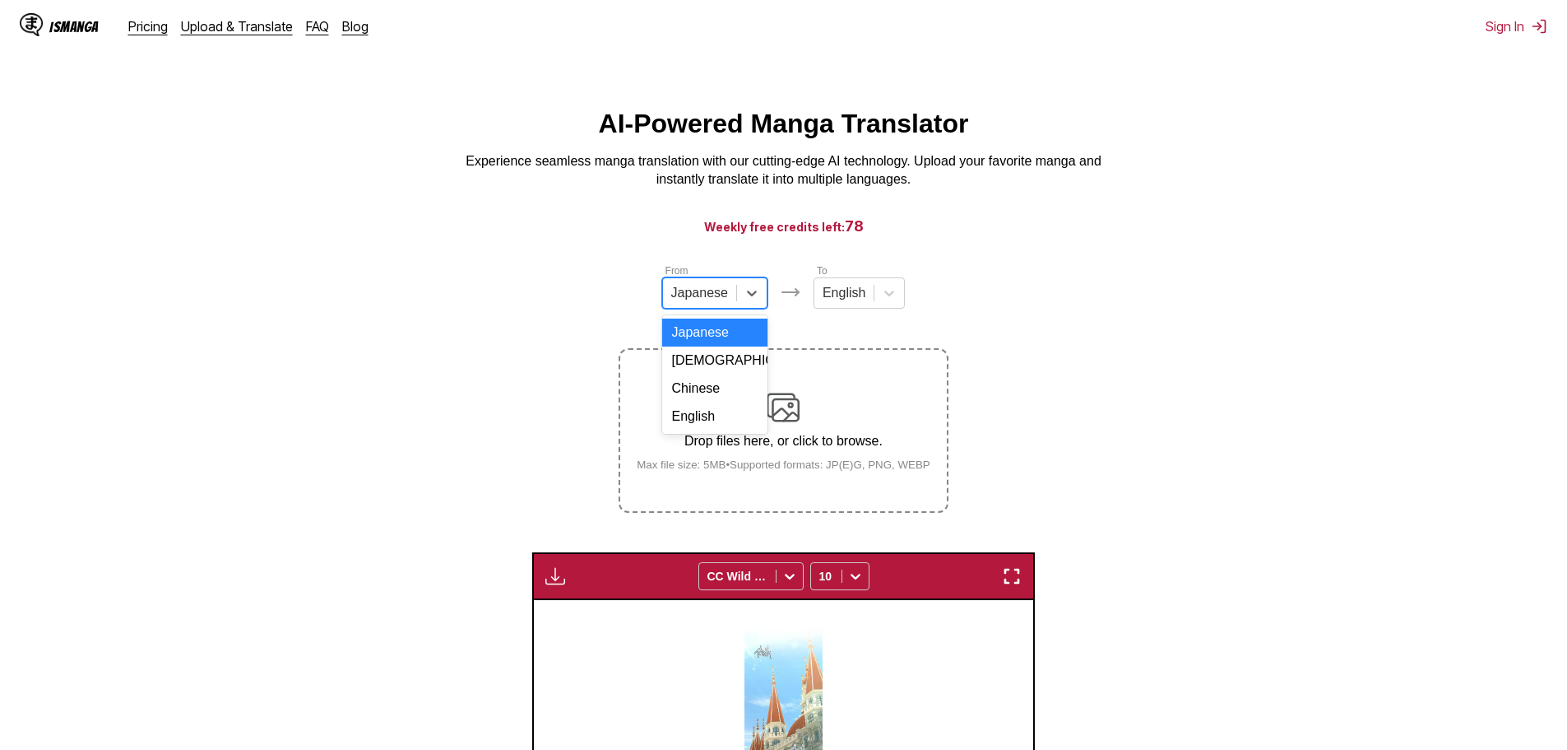
click at [724, 295] on div at bounding box center [699, 293] width 57 height 18
click at [720, 374] on div "[DEMOGRAPHIC_DATA]" at bounding box center [714, 360] width 105 height 28
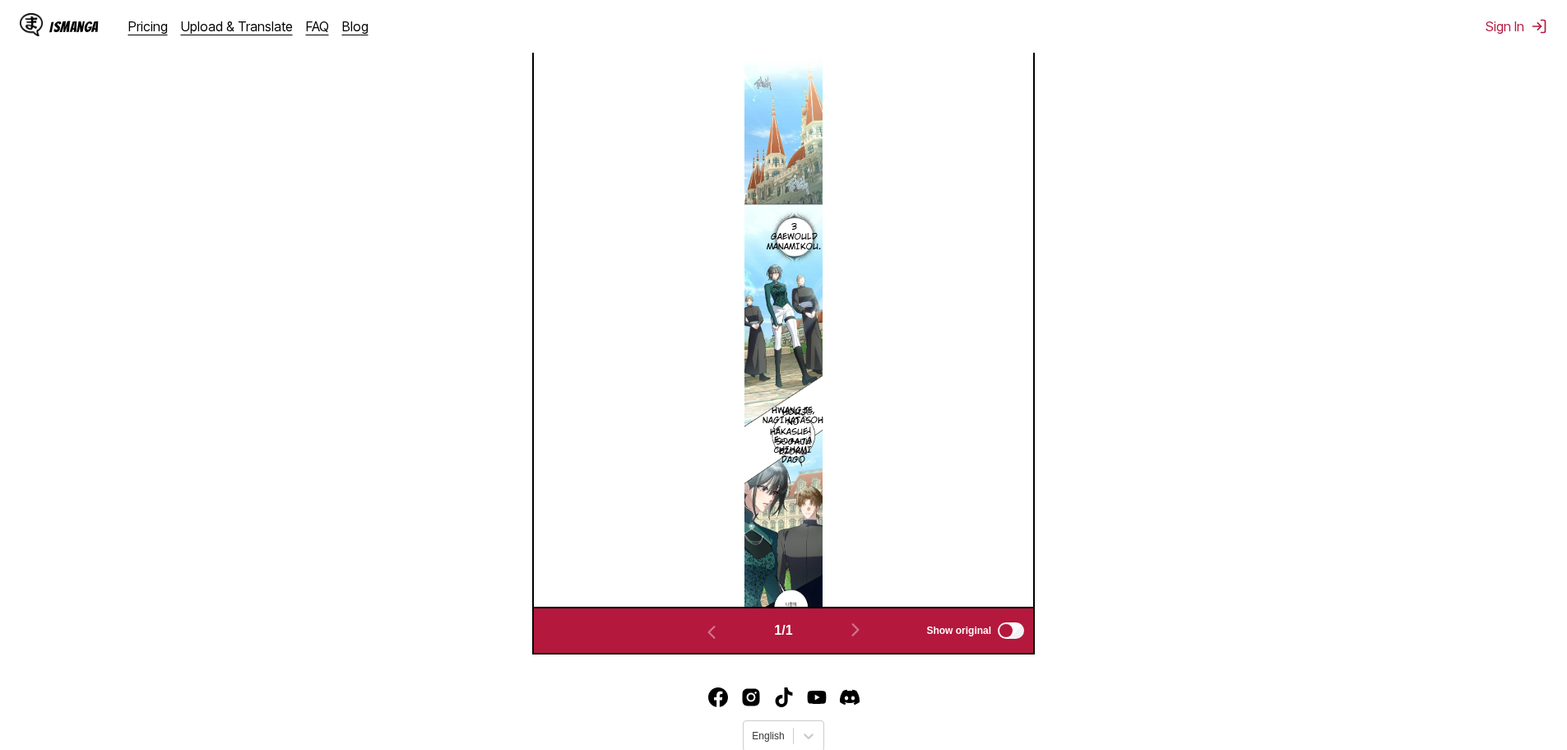
scroll to position [629, 0]
click at [860, 606] on div "1 / 1 Show original" at bounding box center [783, 630] width 503 height 48
click at [820, 483] on img at bounding box center [783, 317] width 77 height 575
click at [805, 406] on p "Hwangje, Nagihatasoh Sogaju Ezokuya Chihami Dago" at bounding box center [792, 435] width 67 height 66
click at [821, 424] on div "Hwangje, Nagihatasoh Sogaju Ezokuya Chihami Dago" at bounding box center [840, 494] width 128 height 140
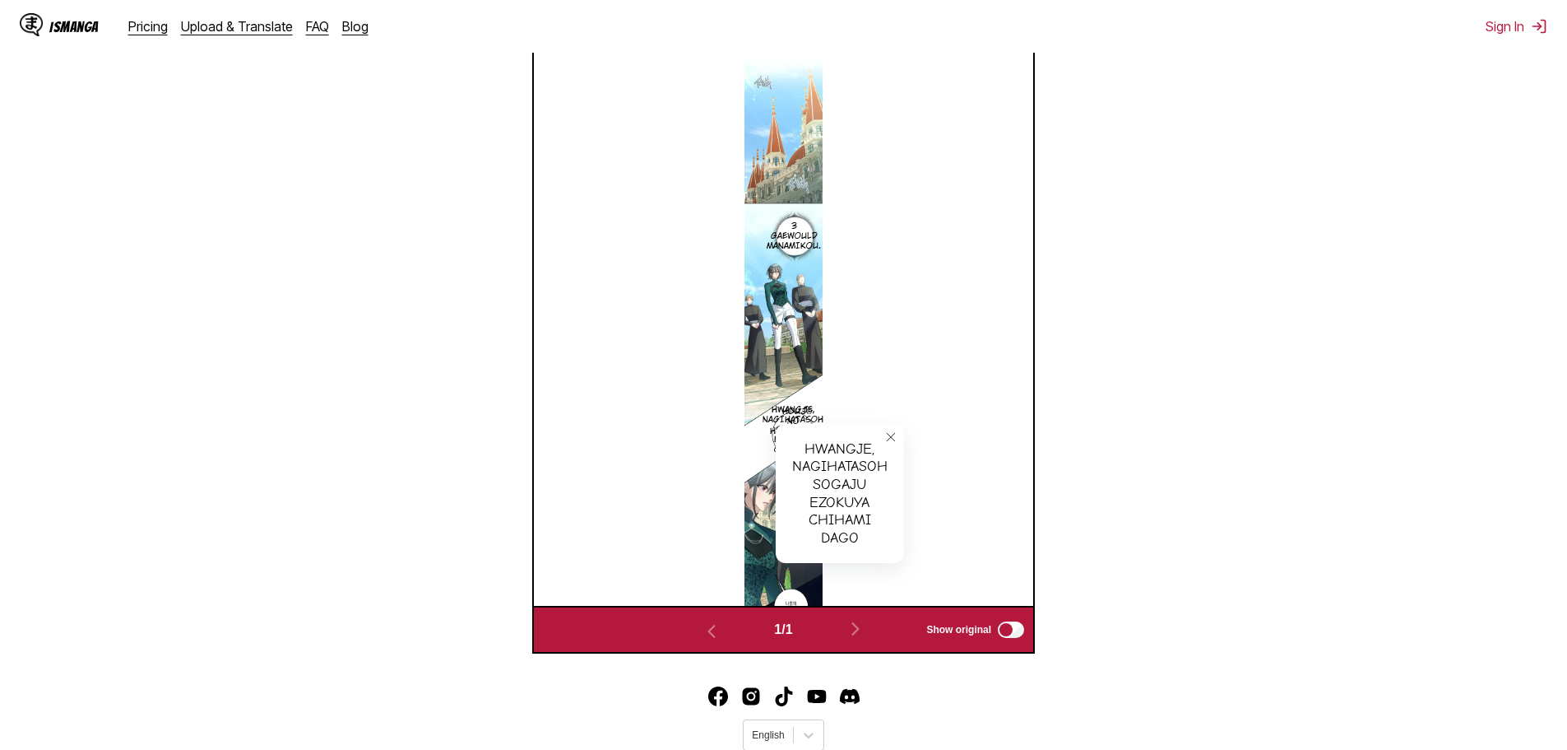
click at [940, 430] on div "3 Gaewould Manamikou. Hwangje, Nagihatasoh Sogaju Ezokuya Chihami Dago Hwangje,…" at bounding box center [783, 317] width 499 height 575
click at [792, 339] on img at bounding box center [783, 317] width 77 height 575
click at [1025, 606] on div "1 / 1 Show original" at bounding box center [783, 630] width 503 height 48
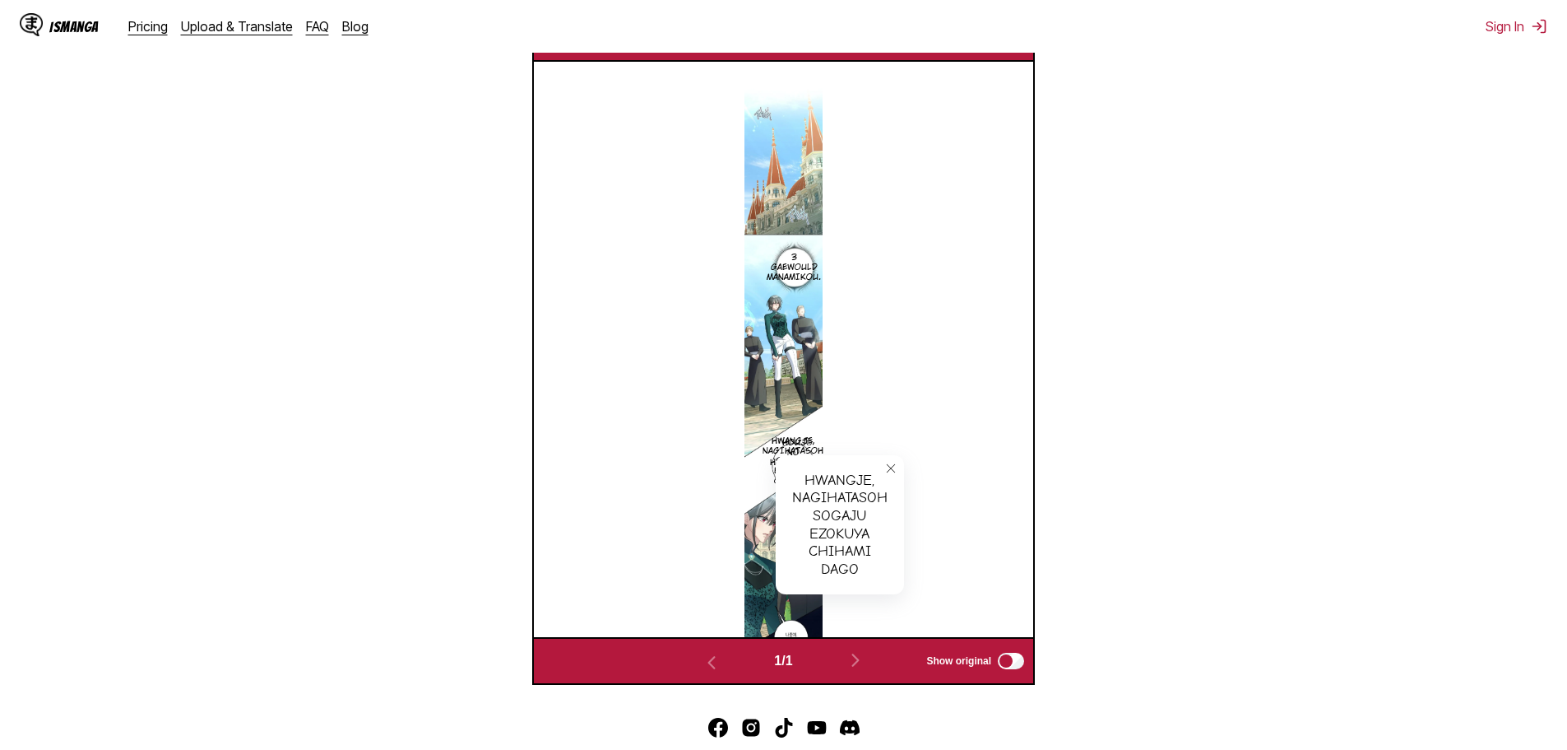
click at [1246, 345] on section "From Korean To English Drop files here, or click to browse. Max file size: 5MB …" at bounding box center [783, 174] width 1541 height 1019
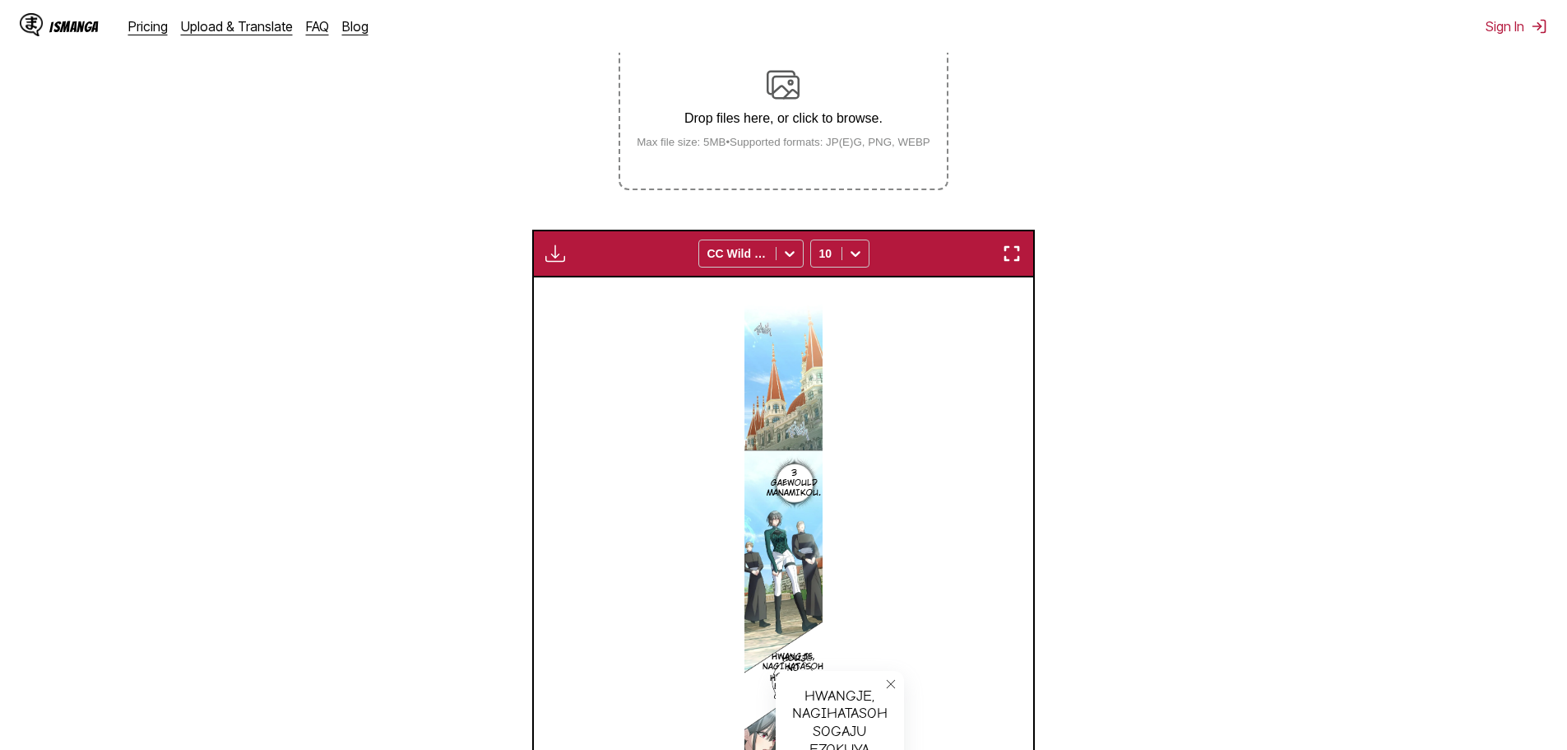
scroll to position [351, 0]
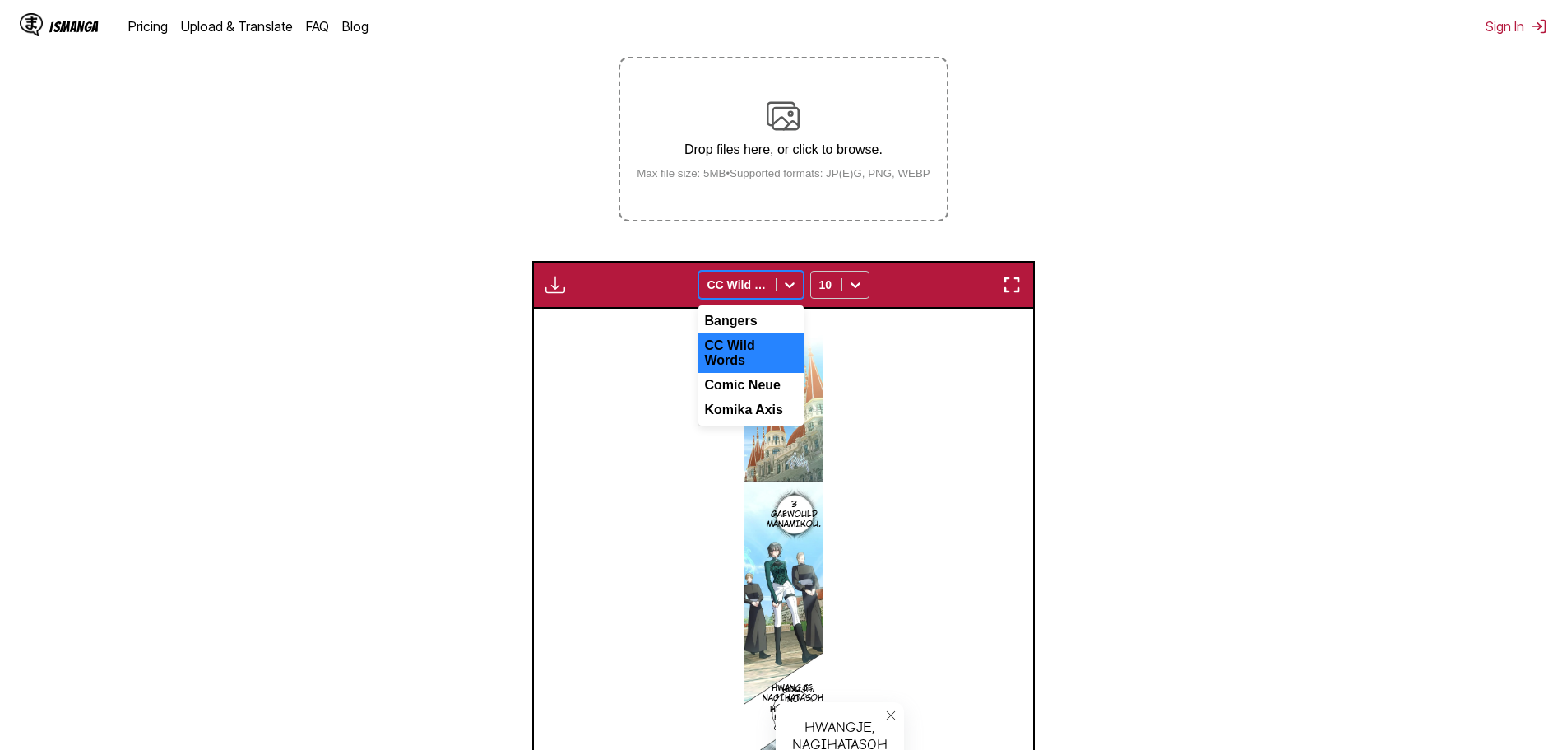
click at [800, 272] on div at bounding box center [790, 285] width 26 height 26
click at [752, 309] on div "Bangers" at bounding box center [751, 321] width 105 height 25
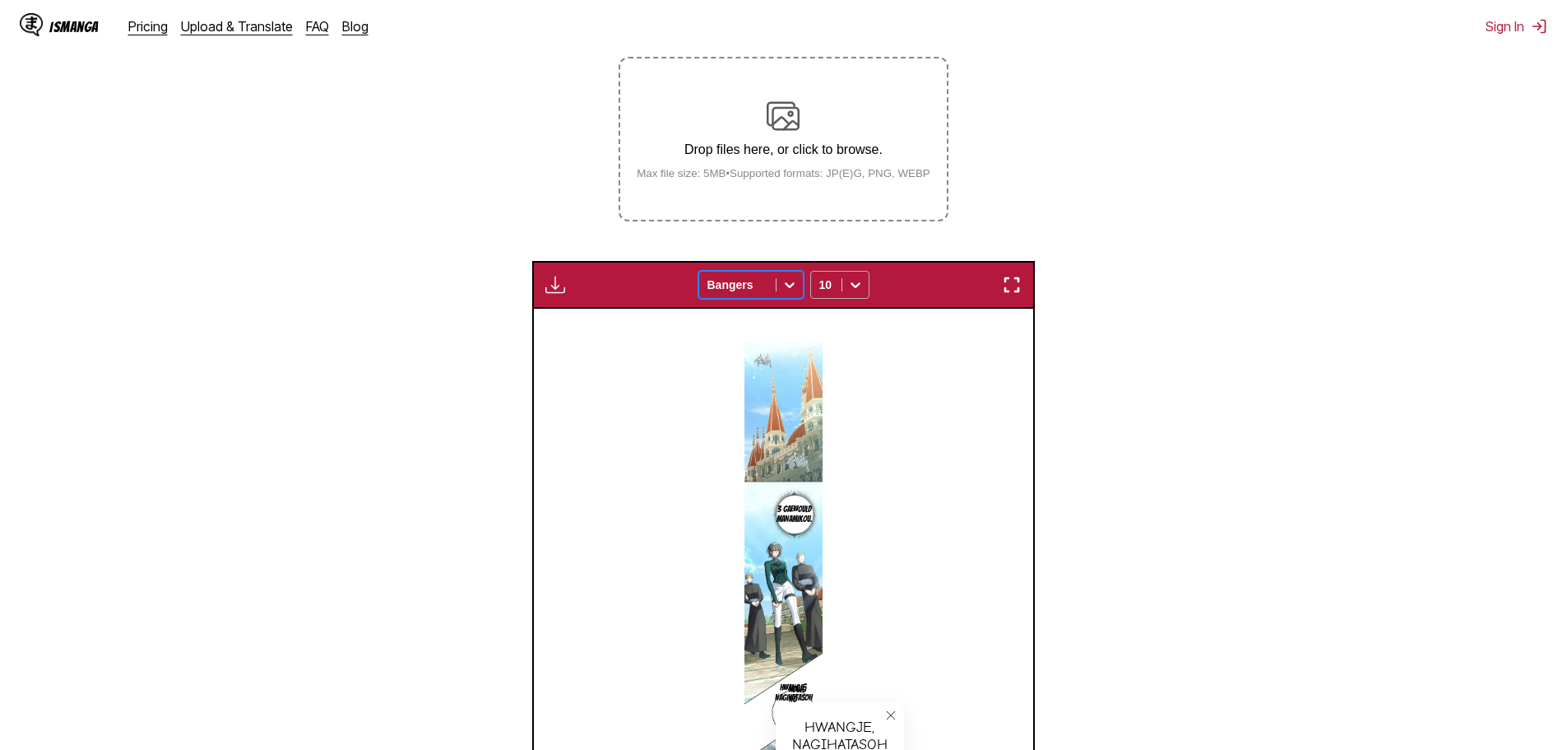
click at [844, 272] on div at bounding box center [856, 285] width 26 height 26
click at [832, 407] on div "14" at bounding box center [839, 419] width 59 height 25
click at [840, 273] on div "14" at bounding box center [826, 284] width 30 height 23
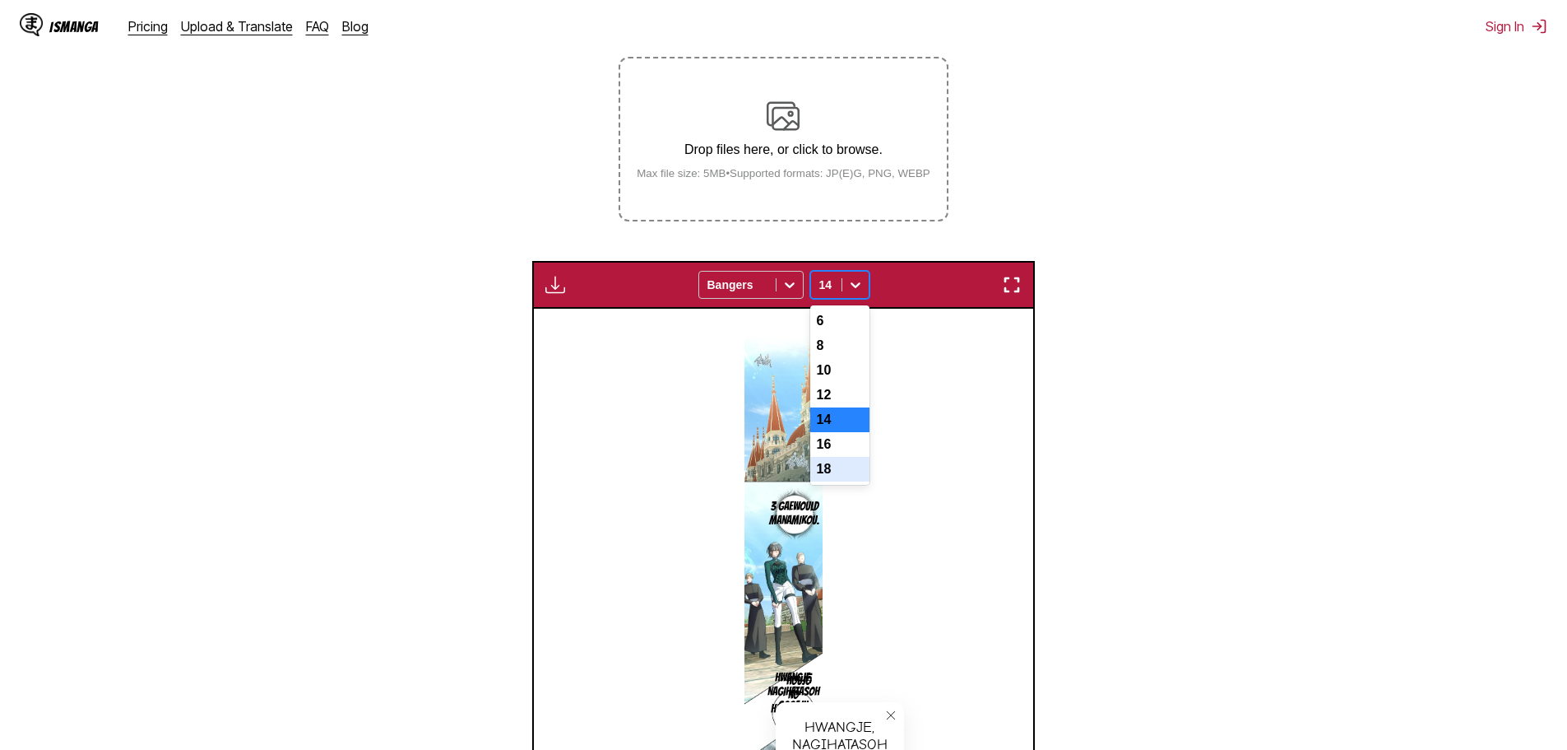
click at [841, 457] on div "18" at bounding box center [839, 469] width 59 height 25
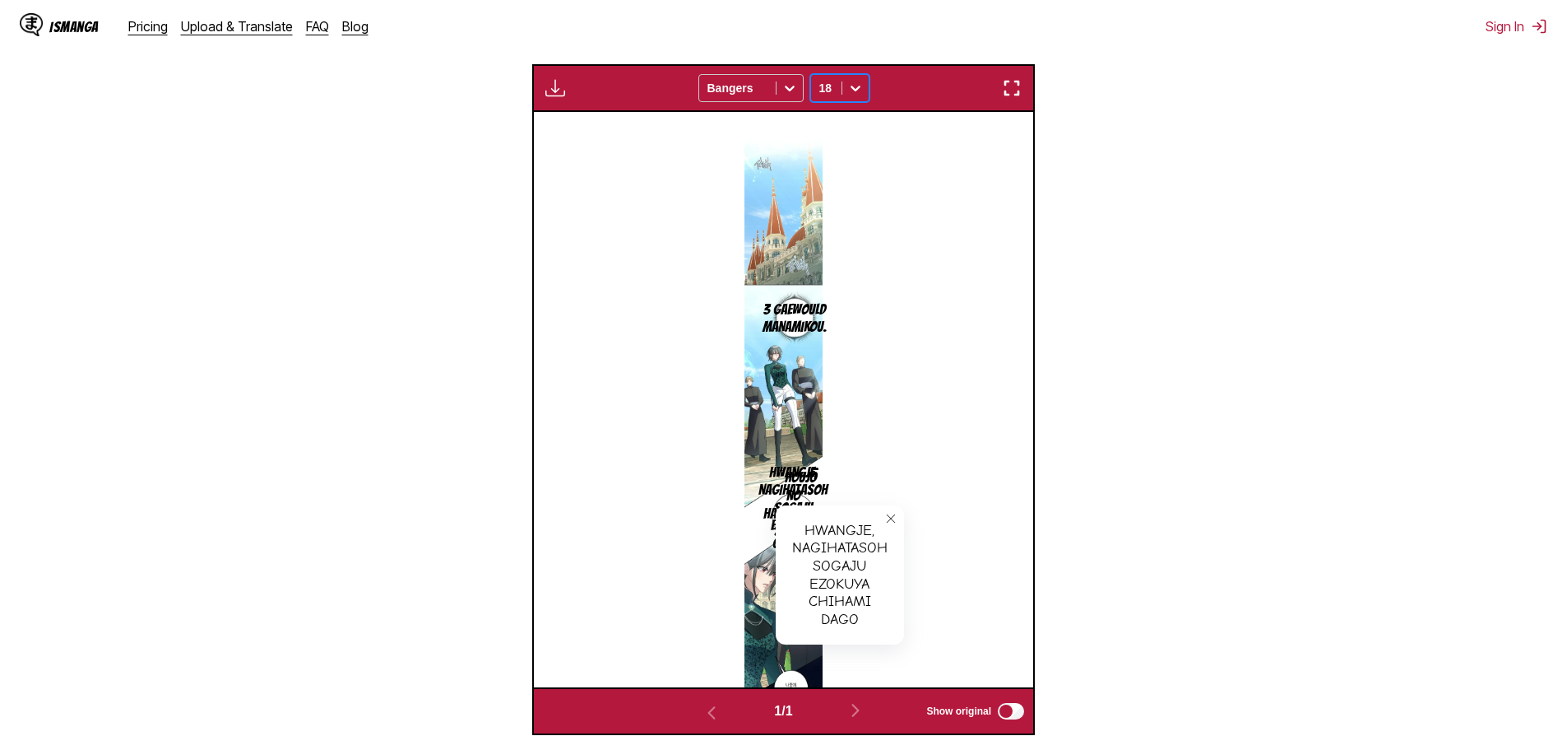
scroll to position [597, 0]
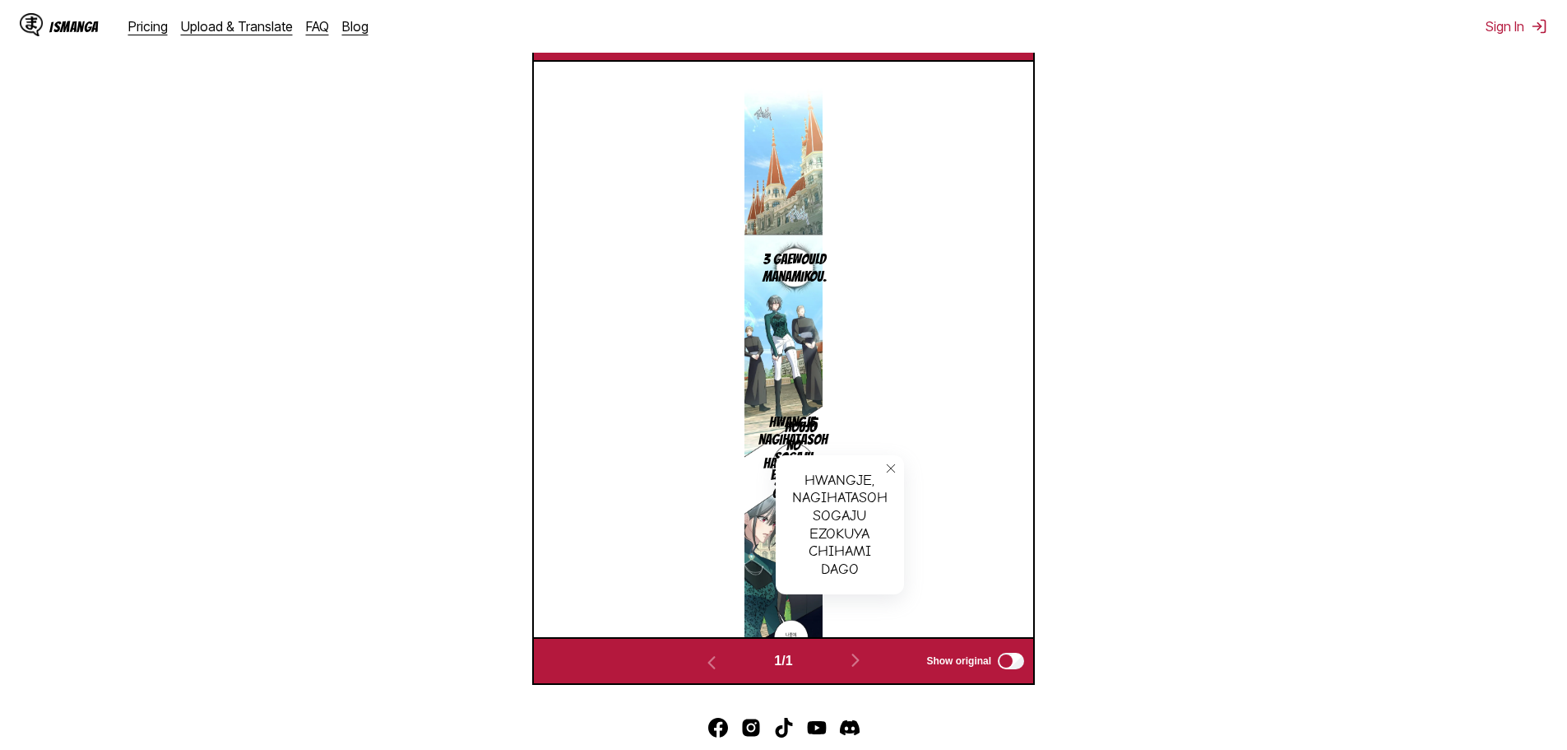
click at [889, 462] on icon "close-tooltip" at bounding box center [891, 468] width 12 height 12
click at [887, 338] on div "3 Gaewould Manamikou. Hwangje, Nagihatasoh Sogaju Ezokuya Chihami Dago 「Houjō n…" at bounding box center [783, 349] width 499 height 575
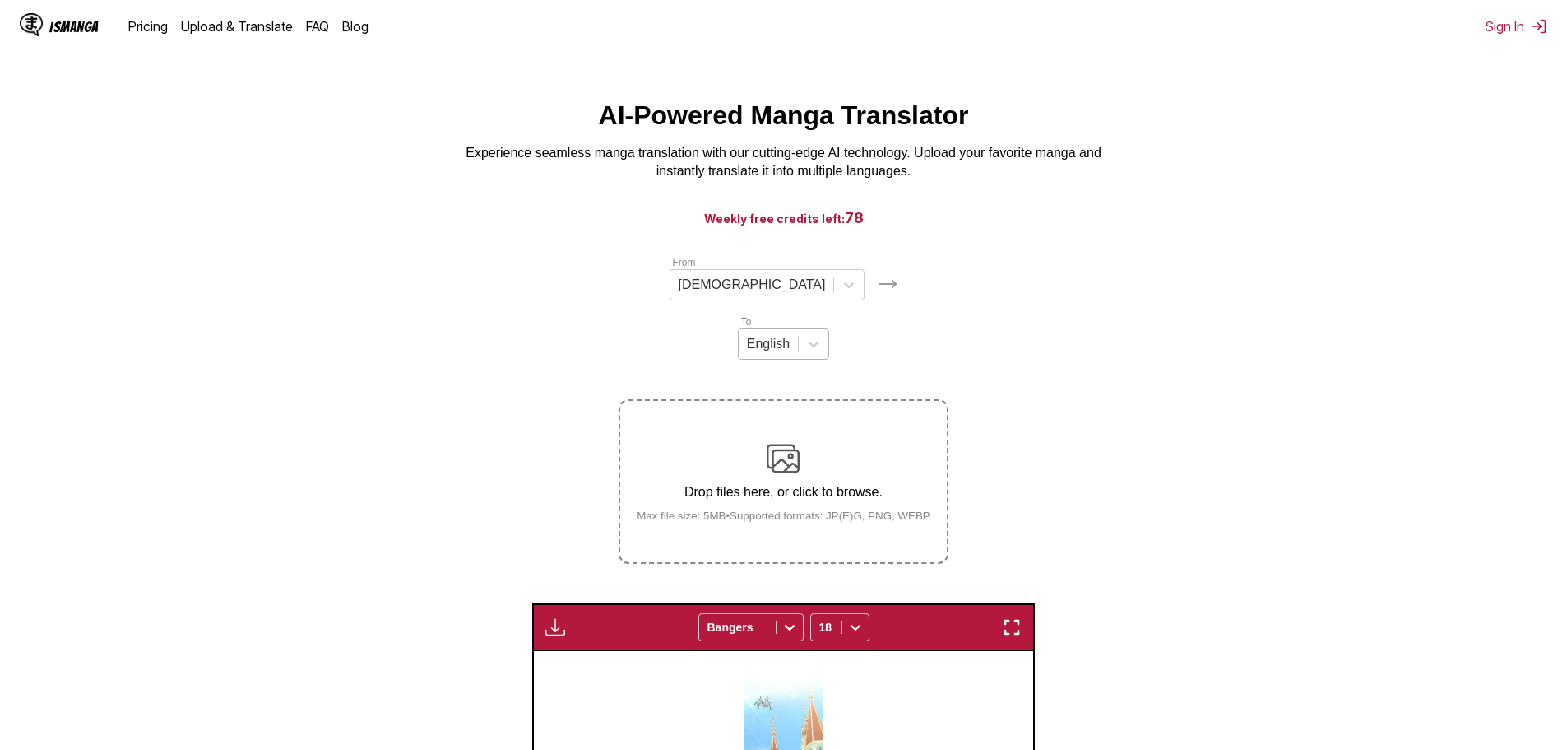
scroll to position [0, 0]
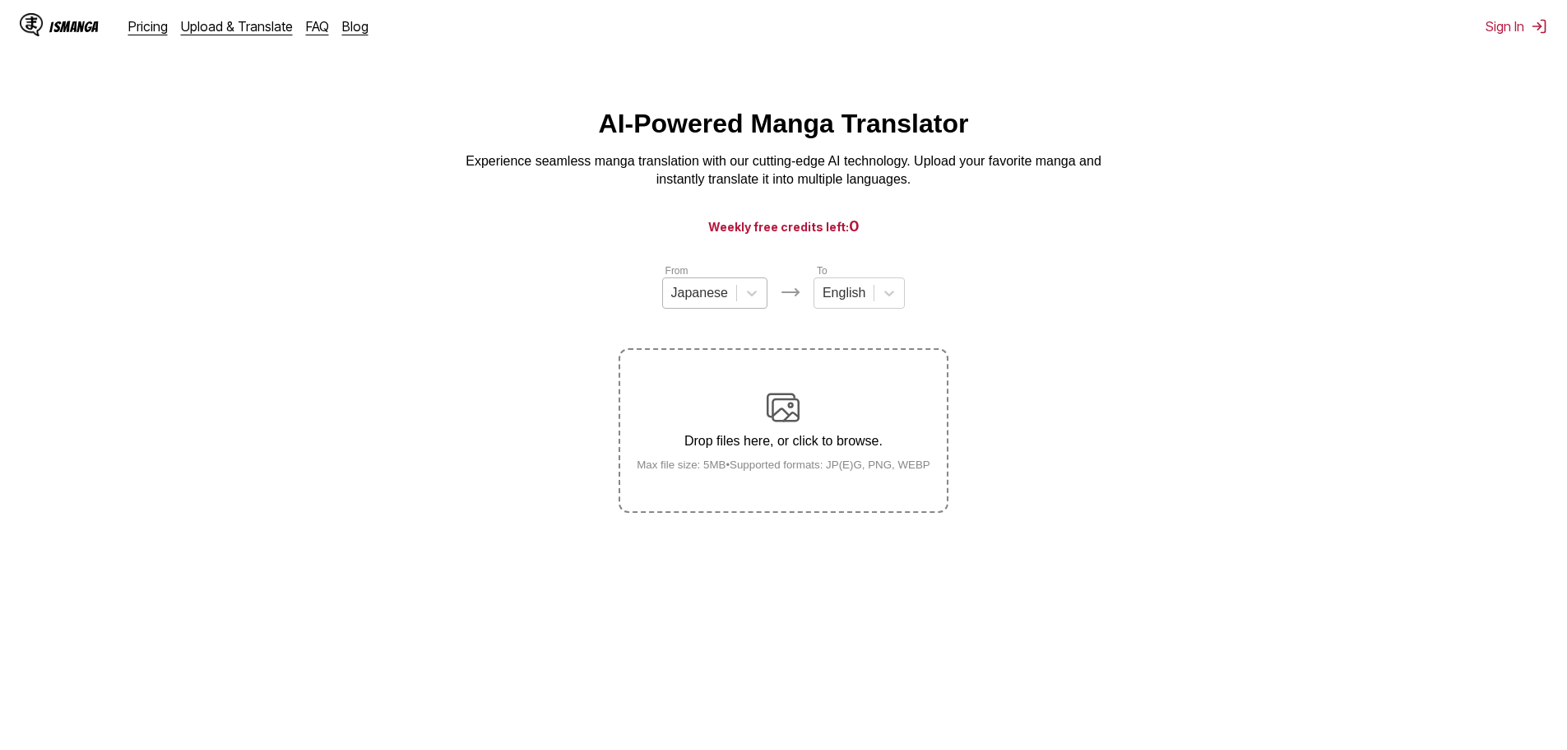
click at [725, 309] on div "Japanese" at bounding box center [714, 292] width 105 height 31
click at [720, 365] on div "[DEMOGRAPHIC_DATA]" at bounding box center [714, 360] width 105 height 28
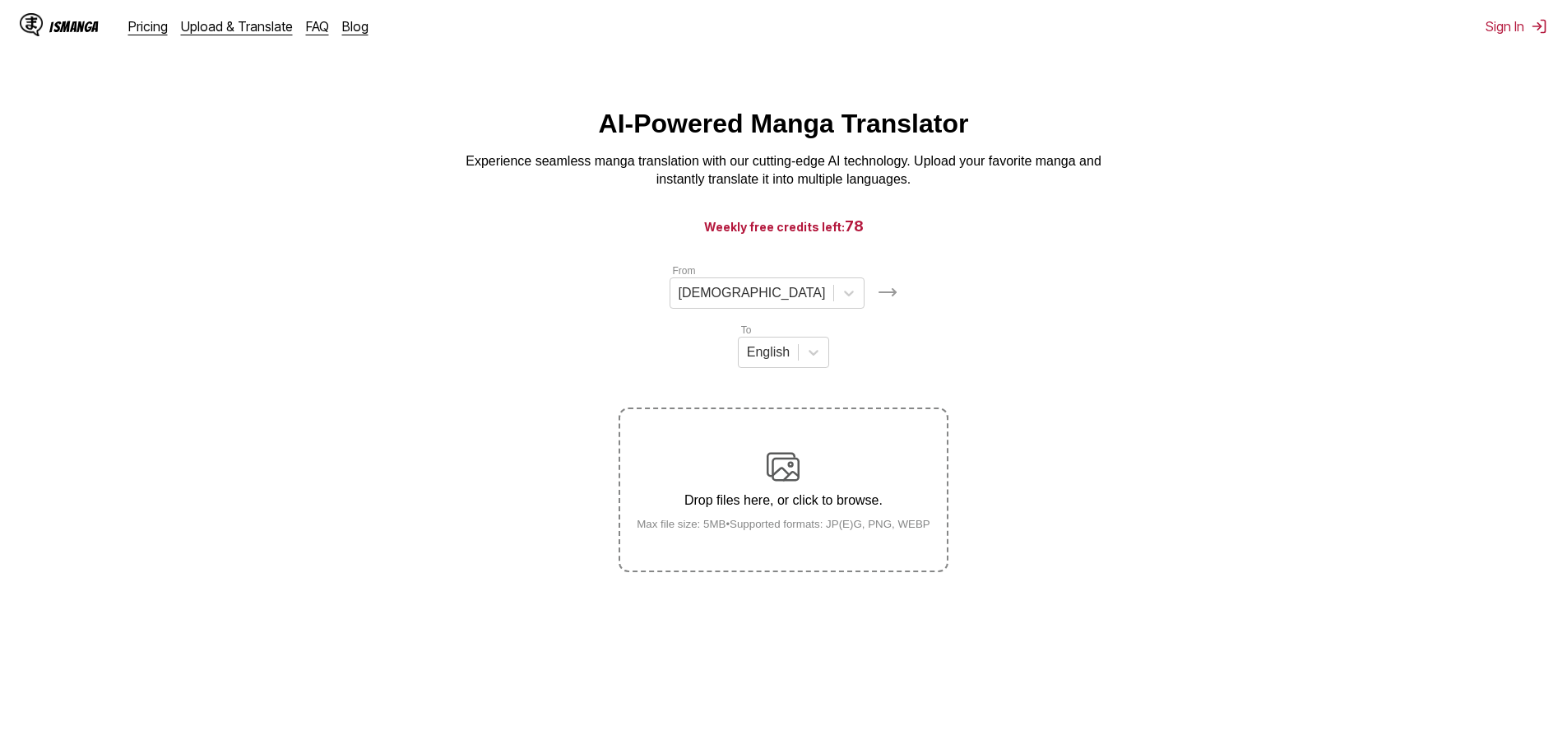
click at [796, 450] on div "Drop files here, or click to browse. Max file size: 5MB • Supported formats: JP…" at bounding box center [784, 490] width 320 height 80
click at [0, 0] on input "Drop files here, or click to browse. Max file size: 5MB • Supported formats: JP…" at bounding box center [0, 0] width 0 height 0
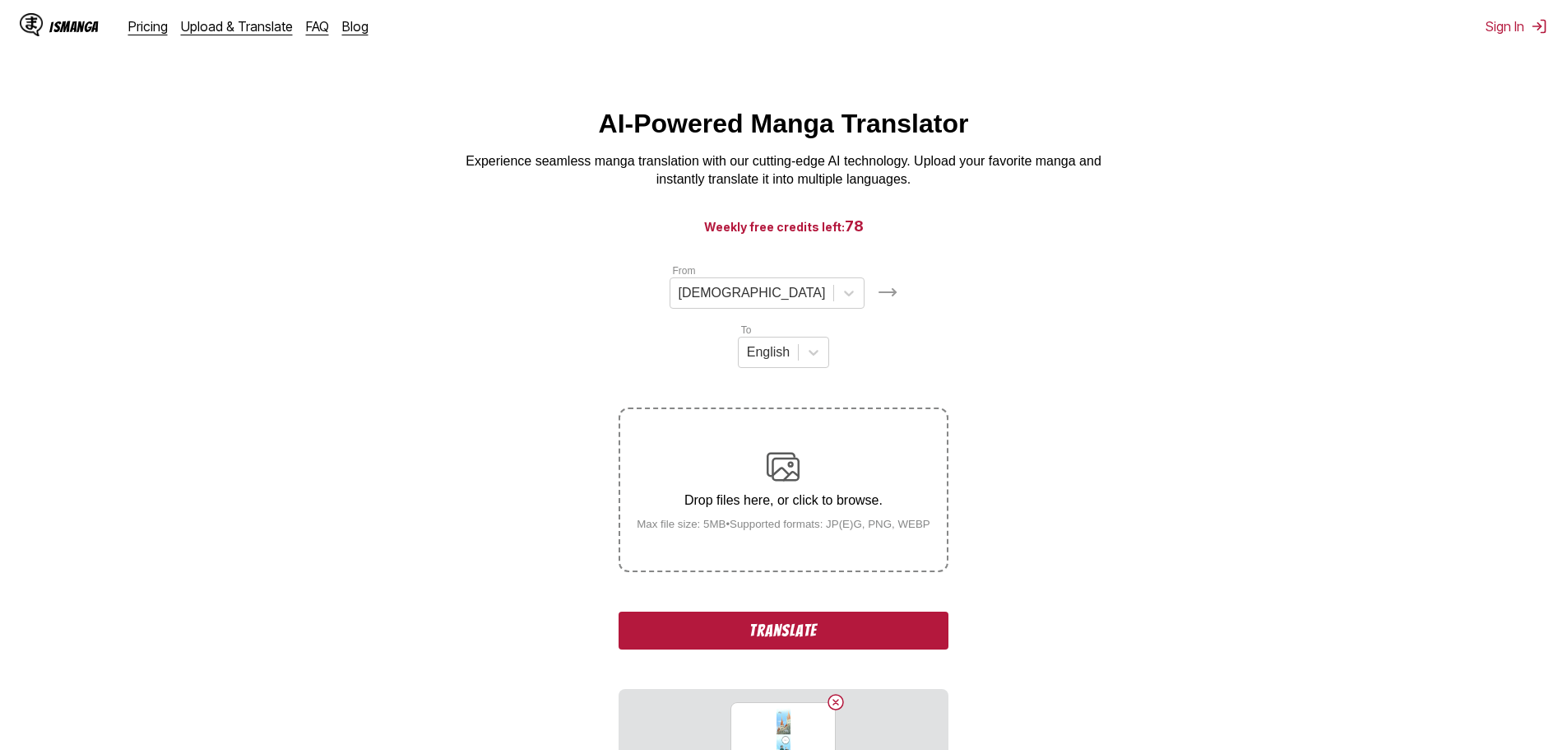
click at [801, 611] on button "Translate" at bounding box center [783, 630] width 329 height 38
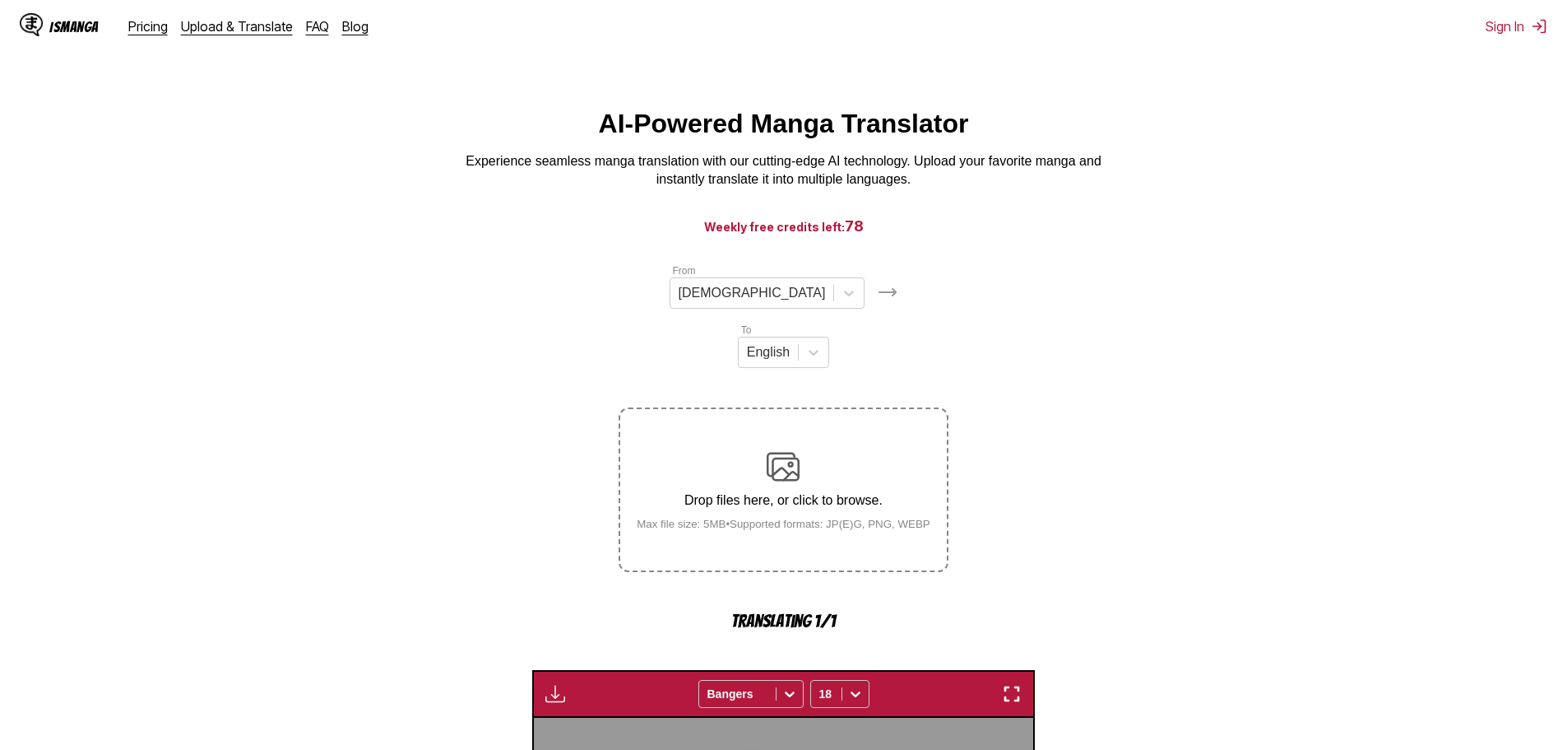
scroll to position [486, 0]
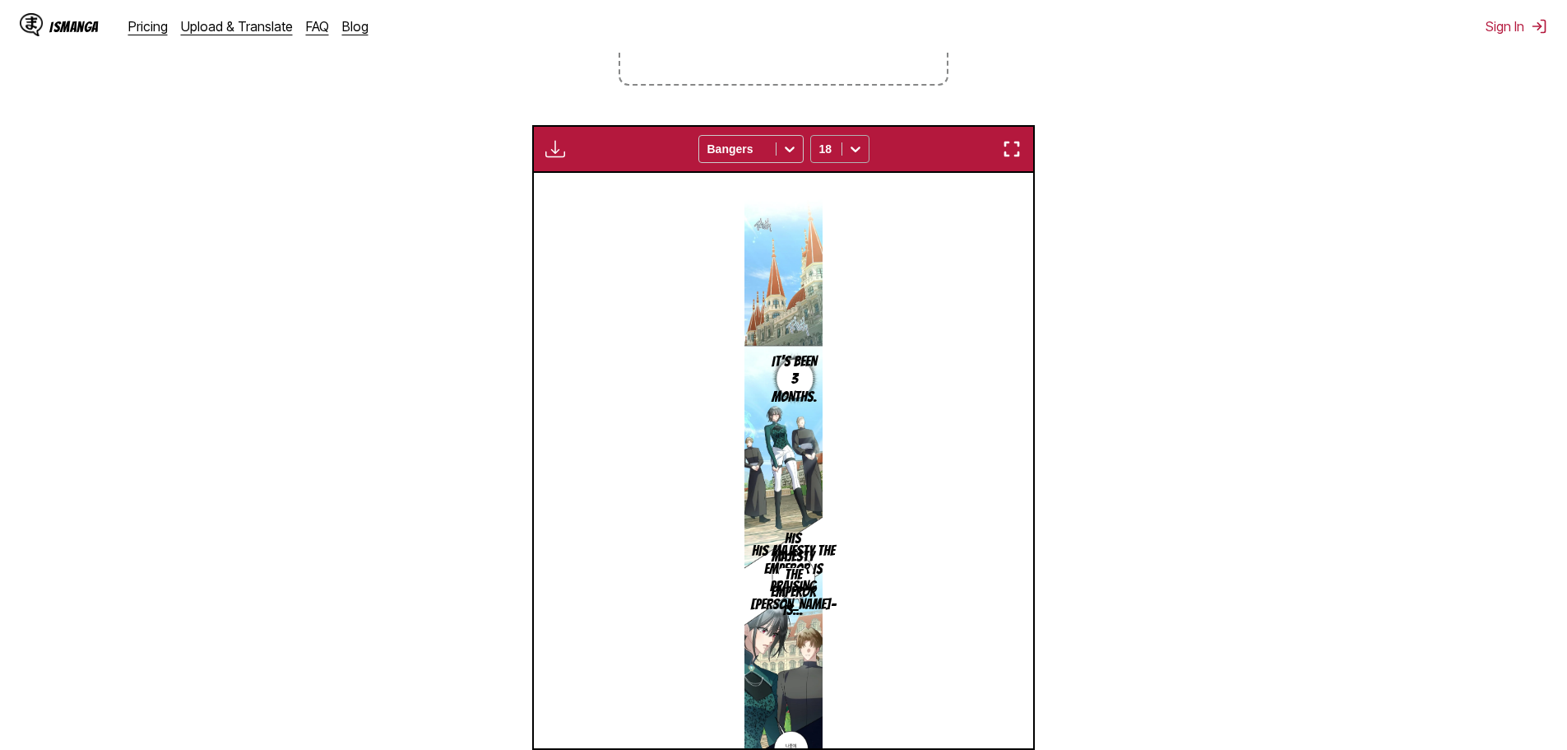
click at [827, 141] on div at bounding box center [827, 149] width 14 height 16
click at [829, 247] on div "12" at bounding box center [839, 259] width 59 height 25
click at [846, 136] on div at bounding box center [856, 149] width 26 height 26
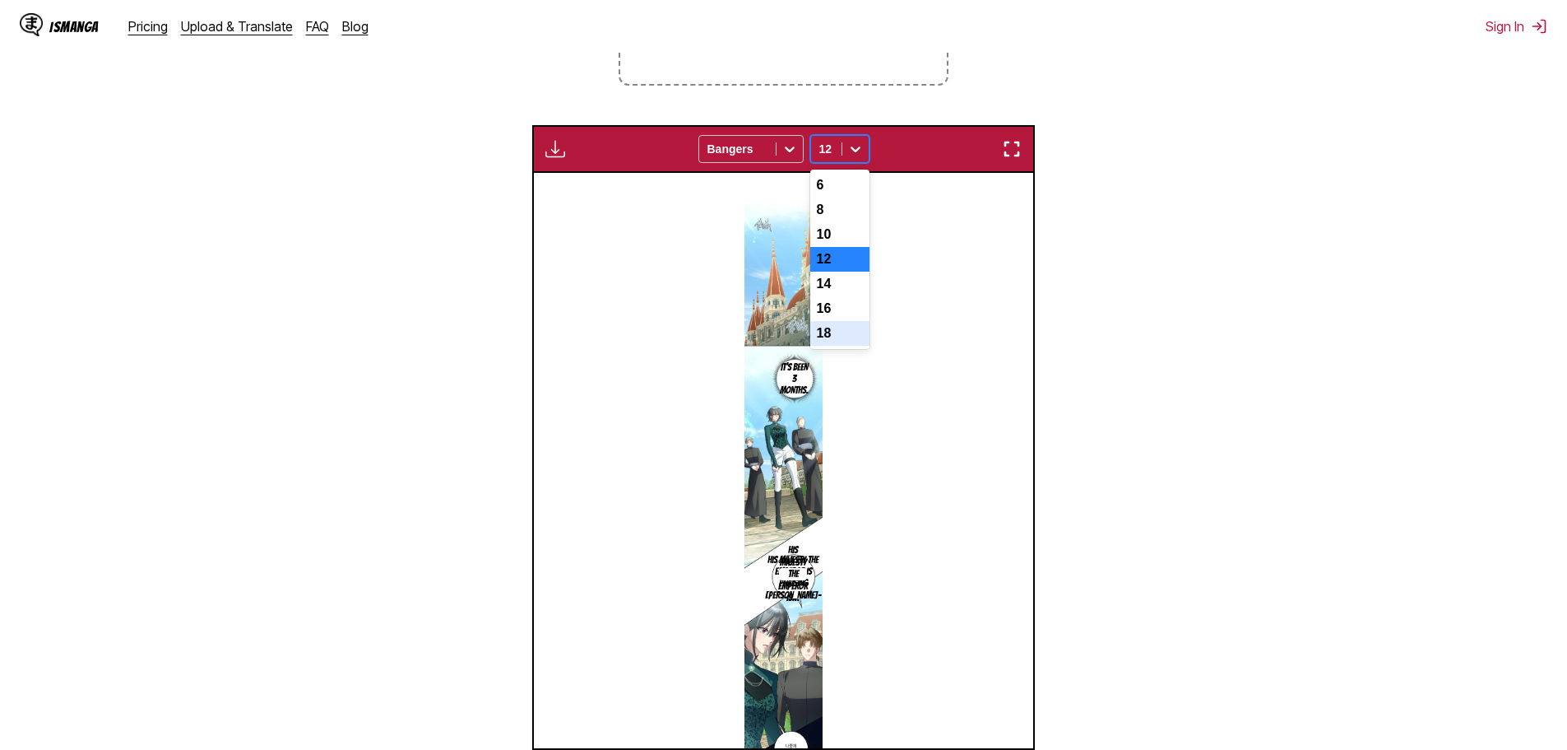
click at [849, 321] on div "18" at bounding box center [839, 333] width 59 height 25
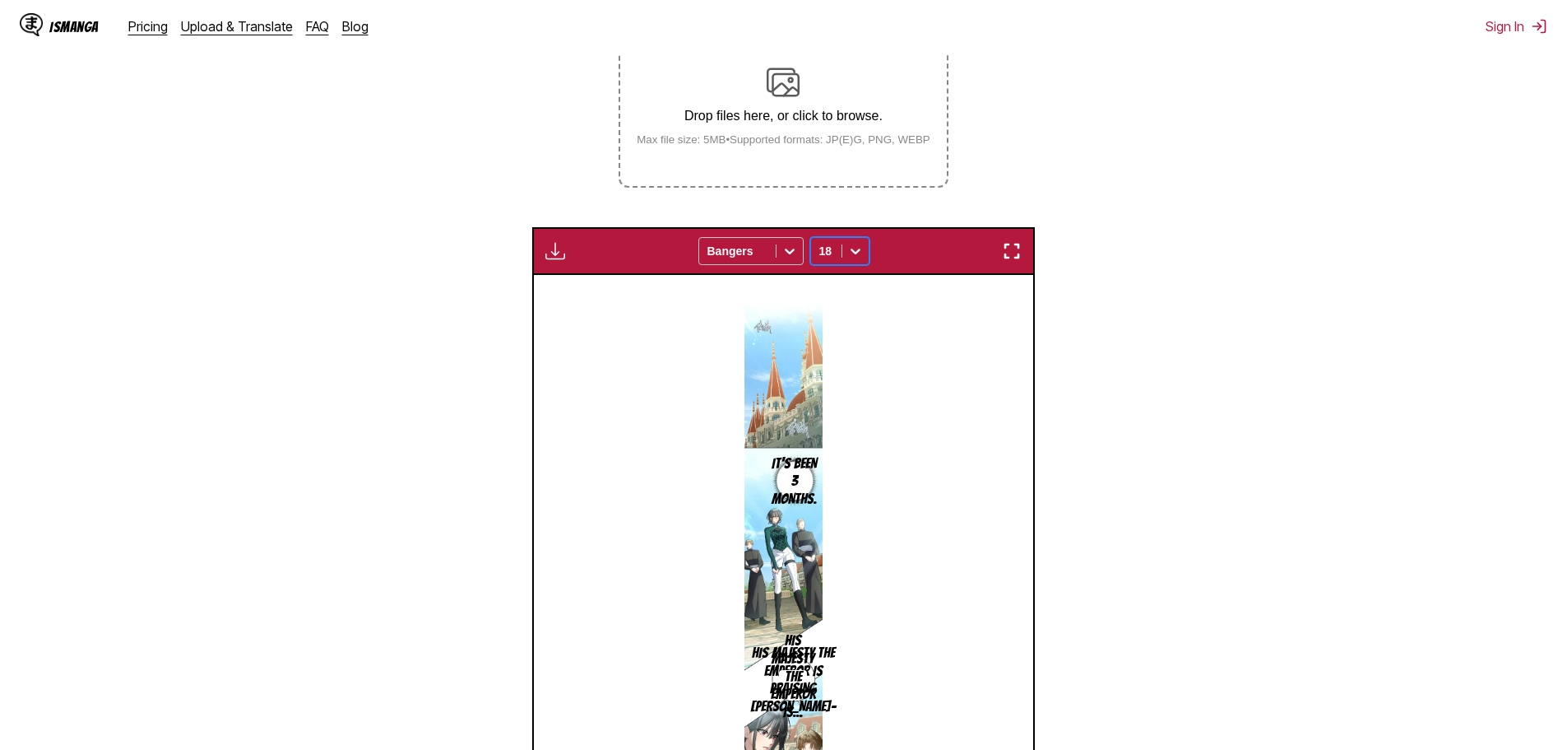
scroll to position [382, 0]
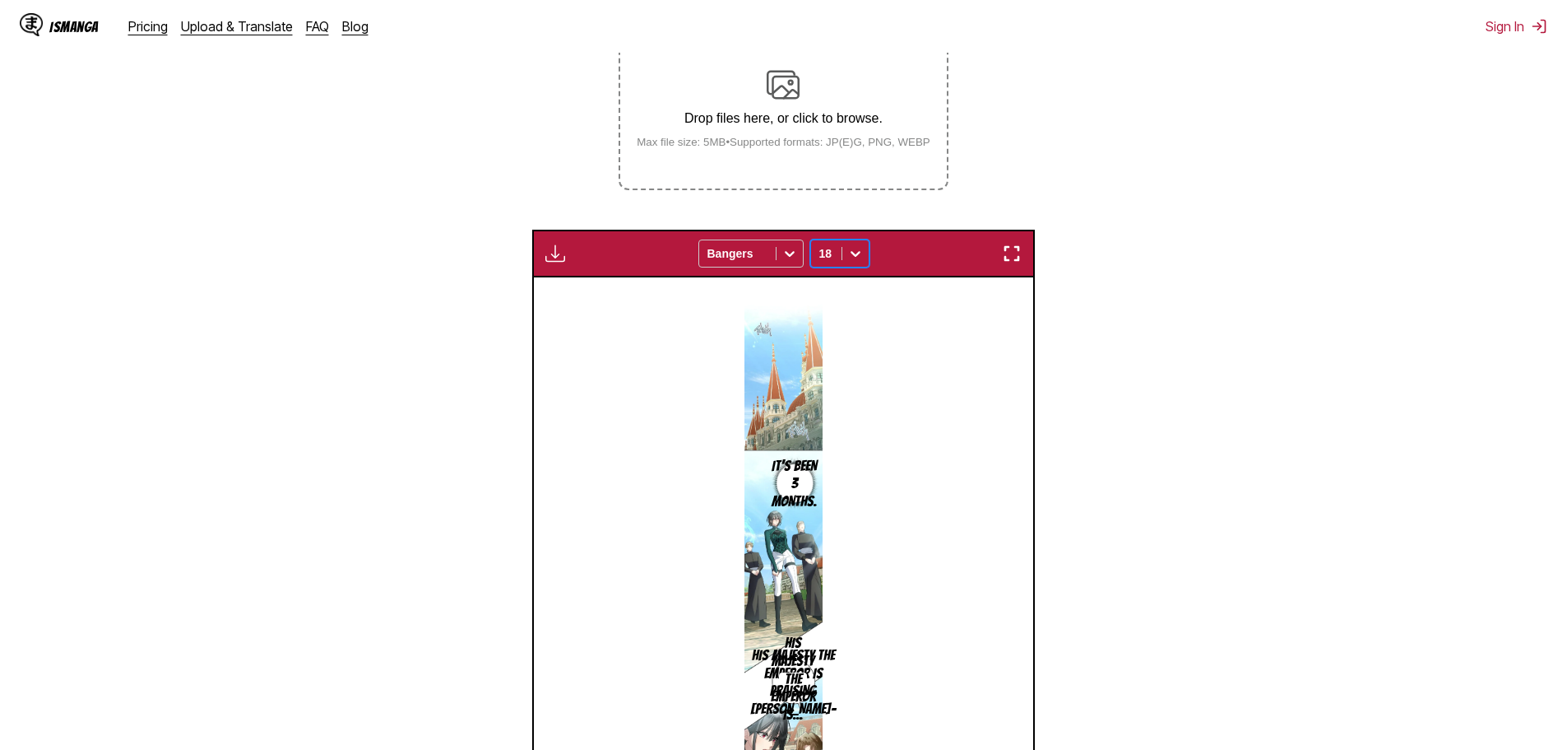
click at [863, 239] on div "18" at bounding box center [839, 253] width 59 height 28
click at [852, 277] on div "6" at bounding box center [839, 289] width 59 height 25
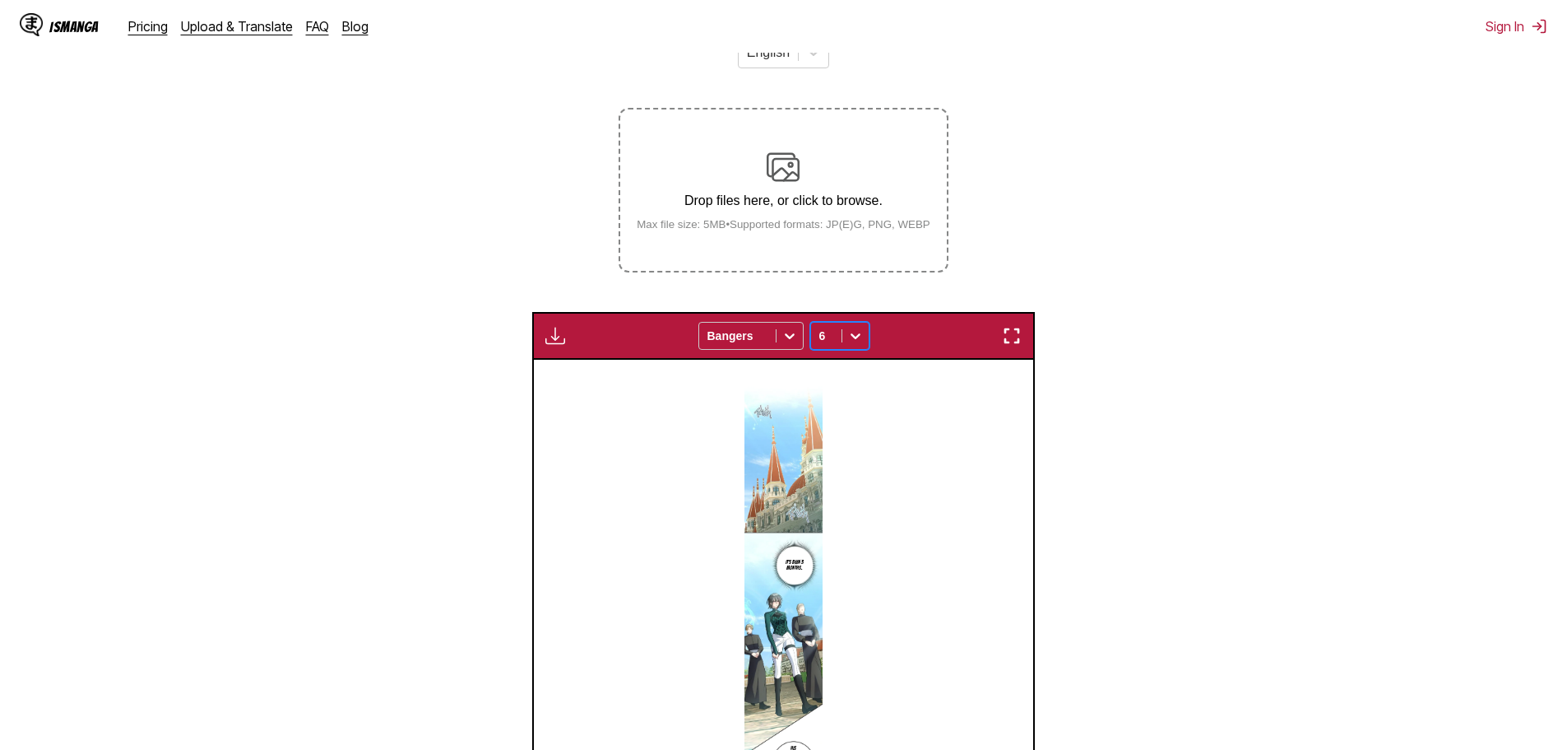
click at [1010, 326] on img "button" at bounding box center [1012, 336] width 20 height 20
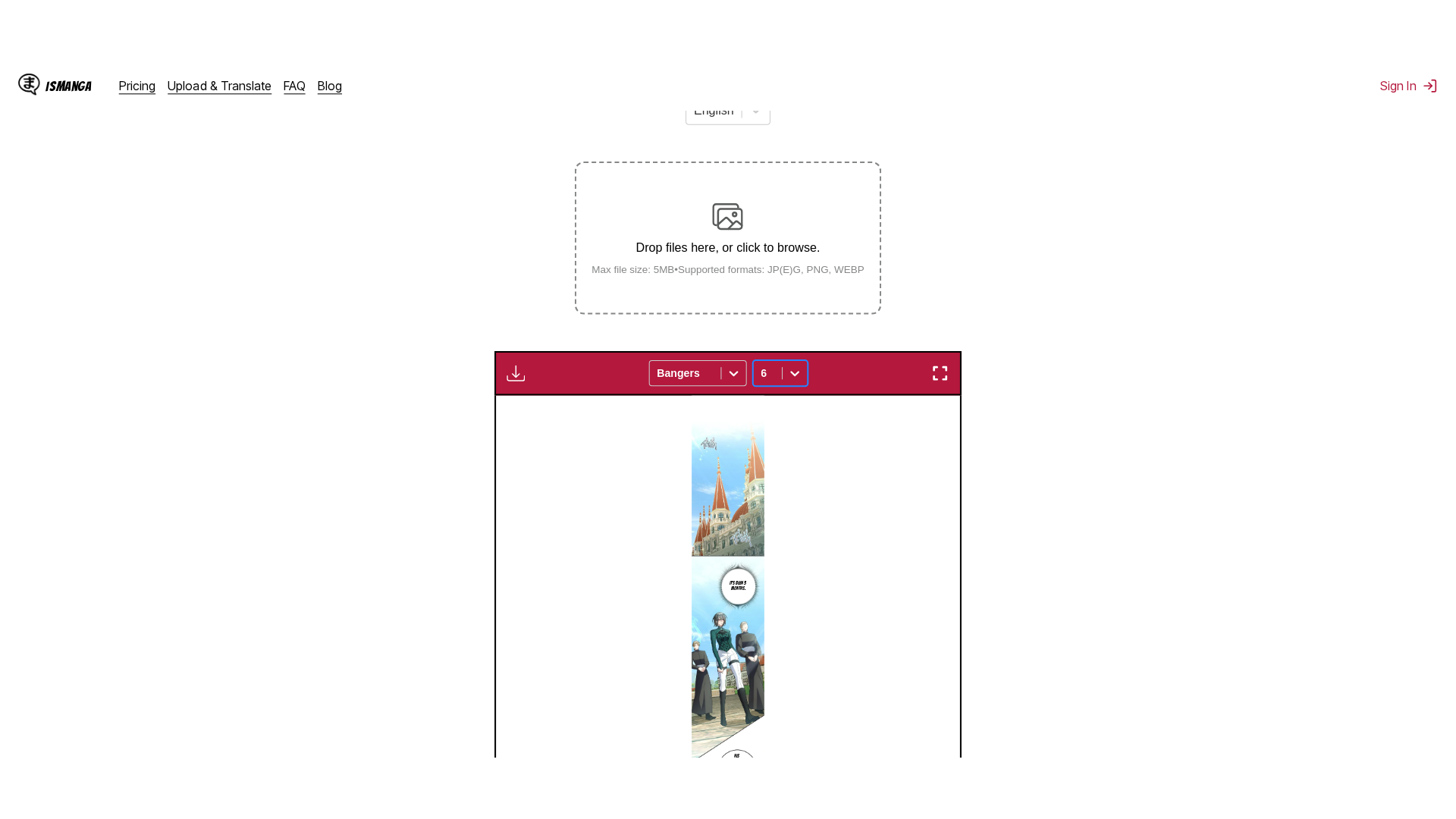
scroll to position [159, 0]
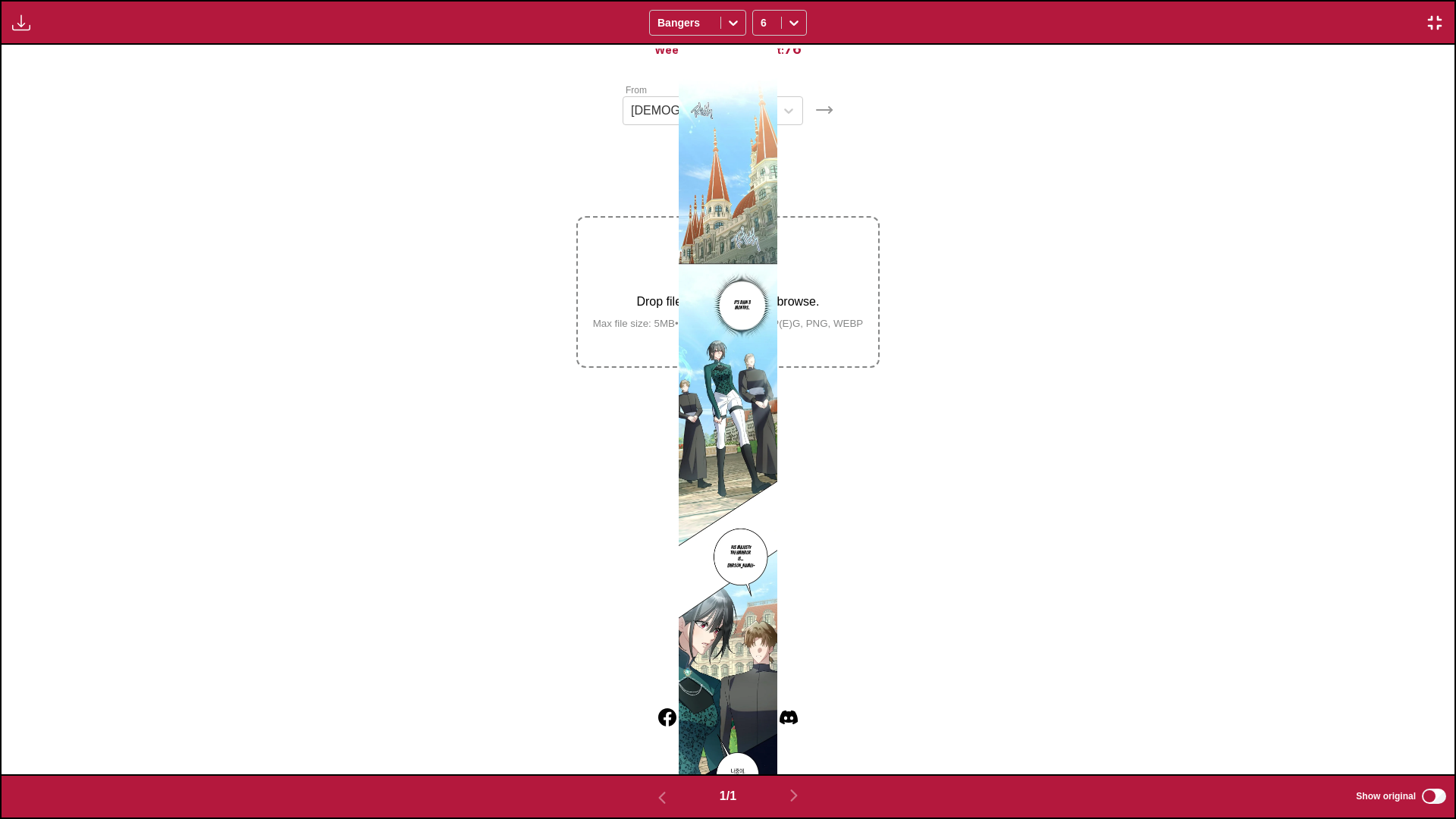
click at [716, 361] on img at bounding box center [727, 410] width 99 height 730
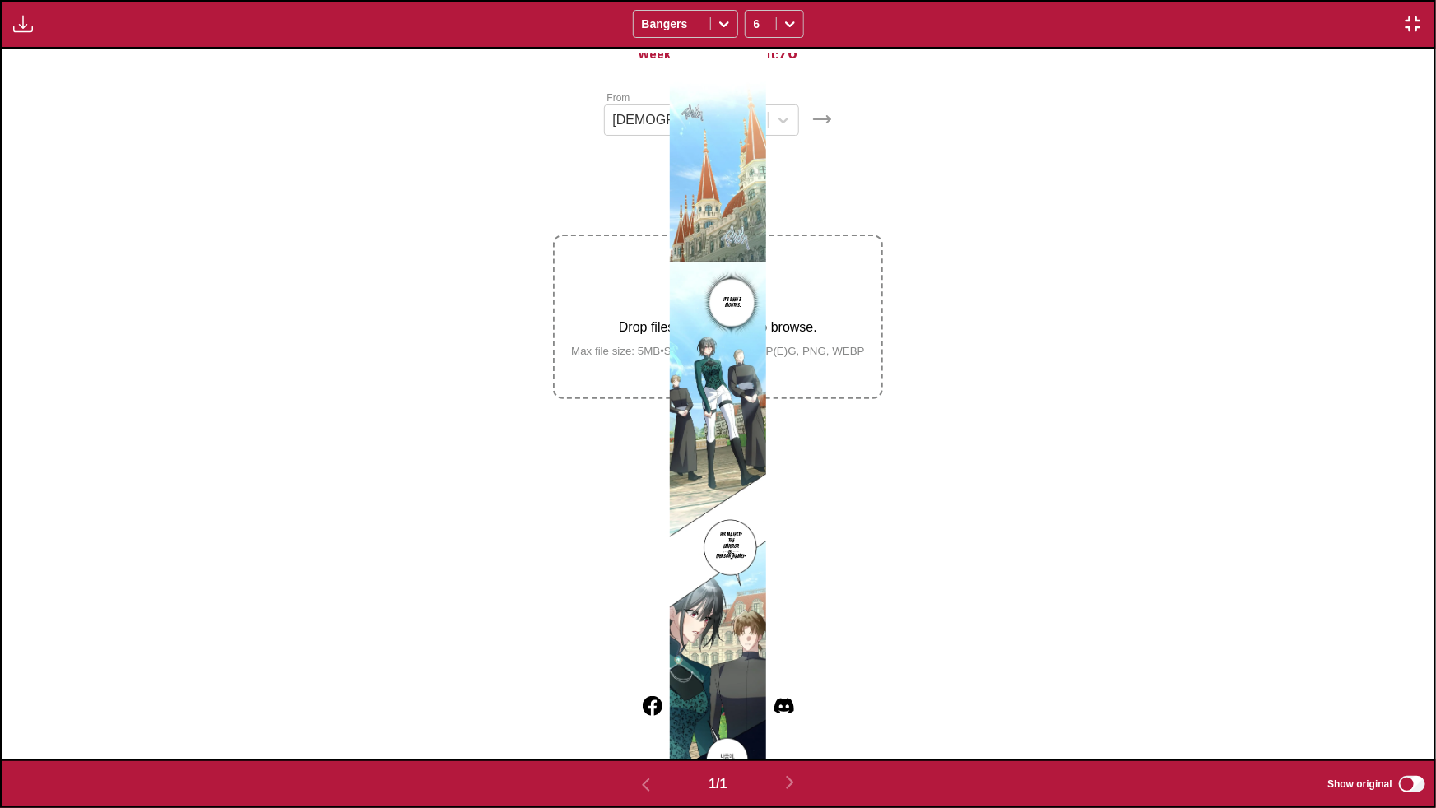
click at [1413, 24] on img "button" at bounding box center [1413, 24] width 20 height 20
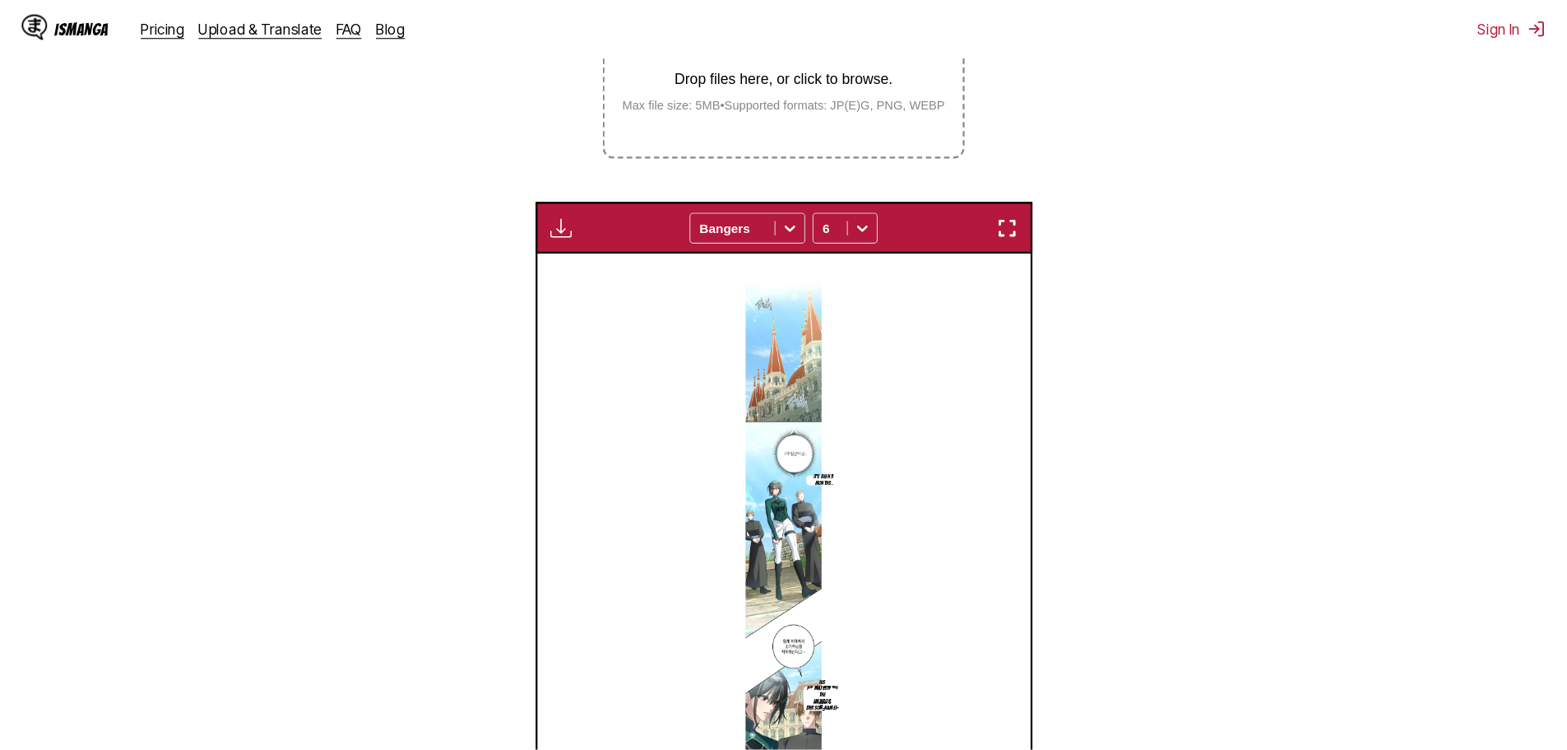
scroll to position [429, 0]
